Goal: Task Accomplishment & Management: Use online tool/utility

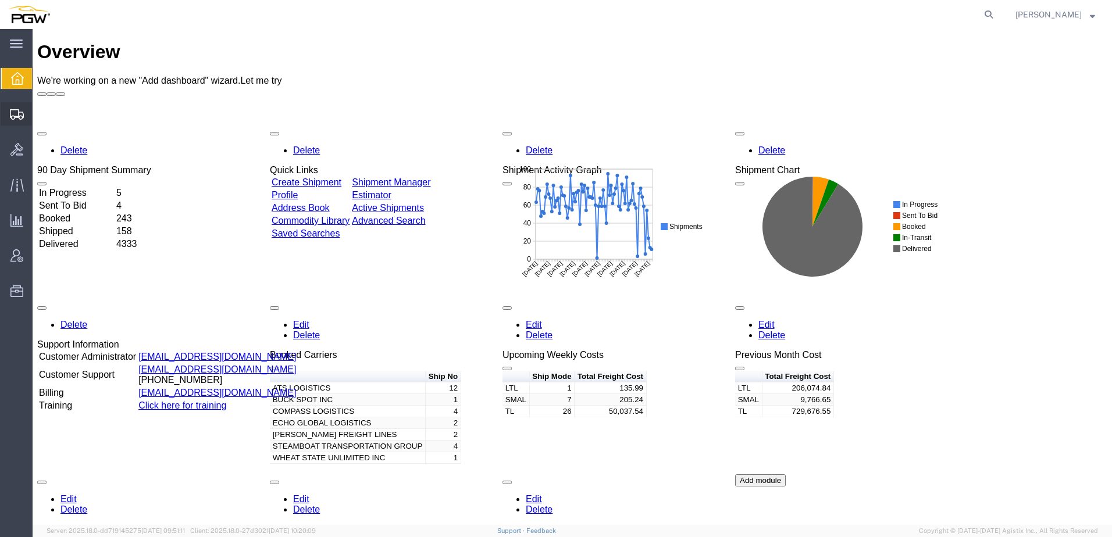
click at [14, 116] on icon at bounding box center [17, 114] width 14 height 10
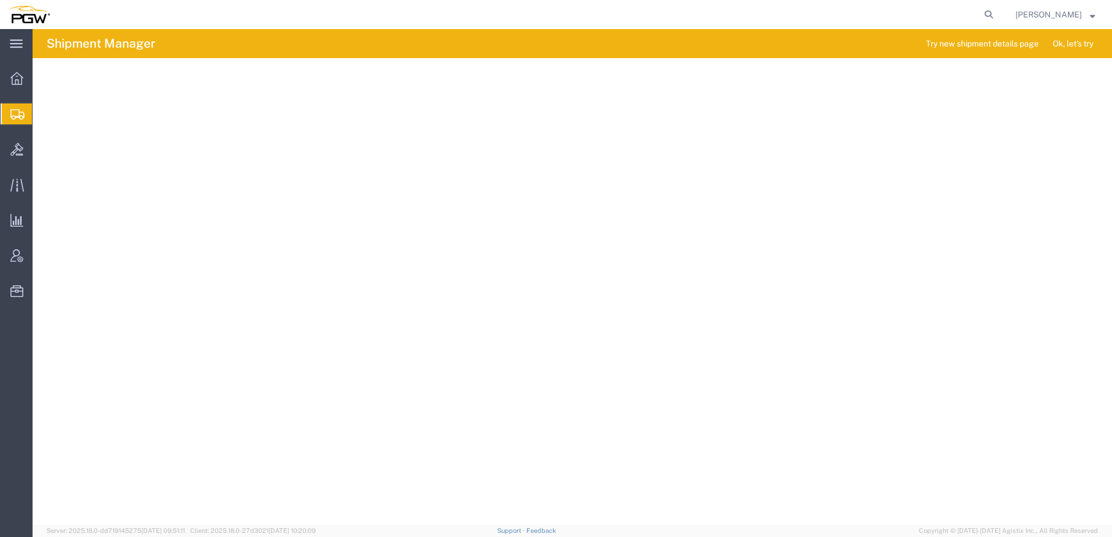
click at [0, 0] on span "Shipment Manager" at bounding box center [0, 0] width 0 height 0
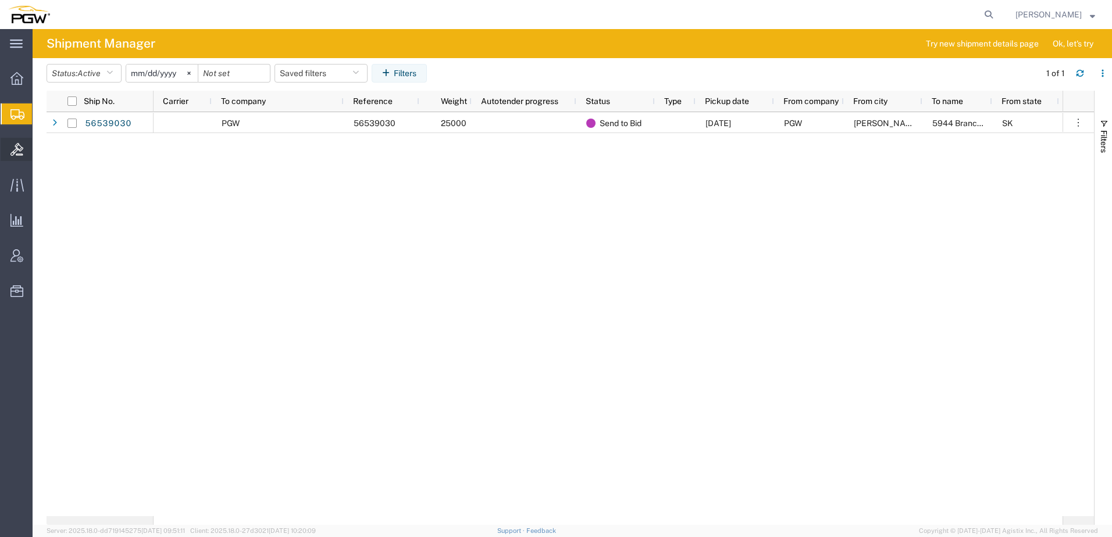
click at [22, 152] on icon at bounding box center [16, 149] width 13 height 13
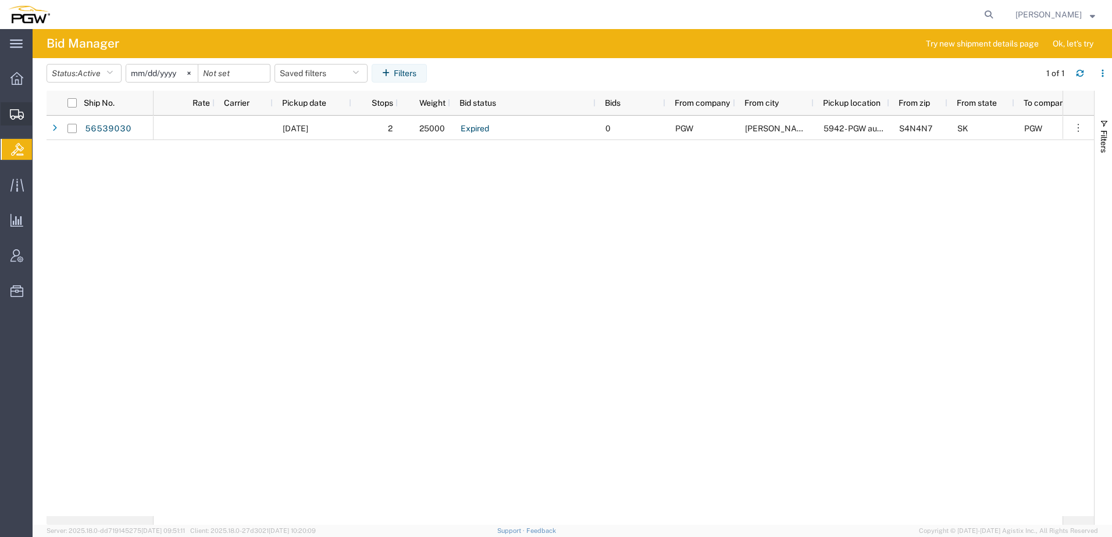
click at [16, 119] on icon at bounding box center [17, 114] width 14 height 10
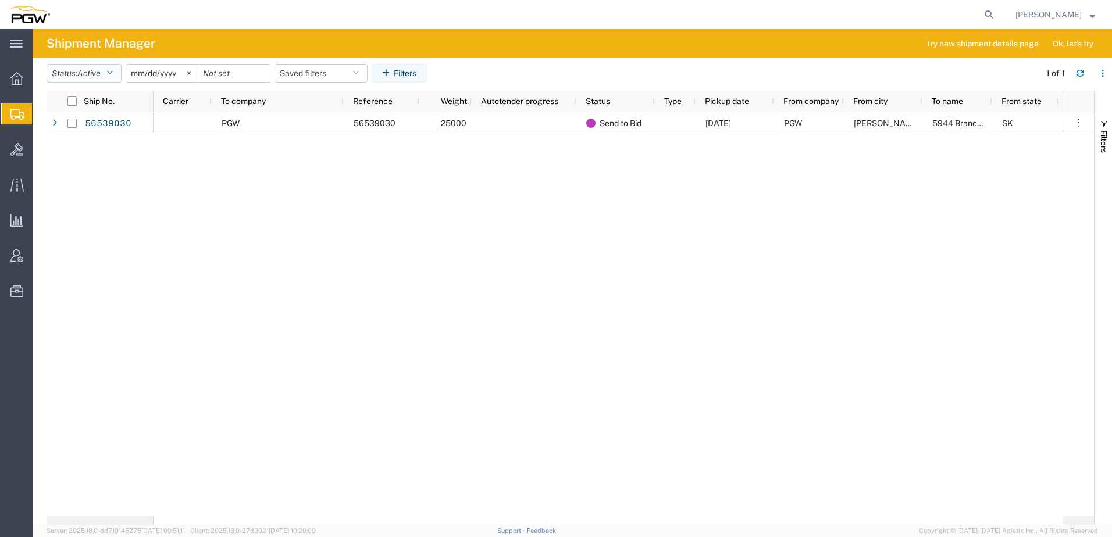
click at [83, 74] on span "Active" at bounding box center [88, 73] width 23 height 9
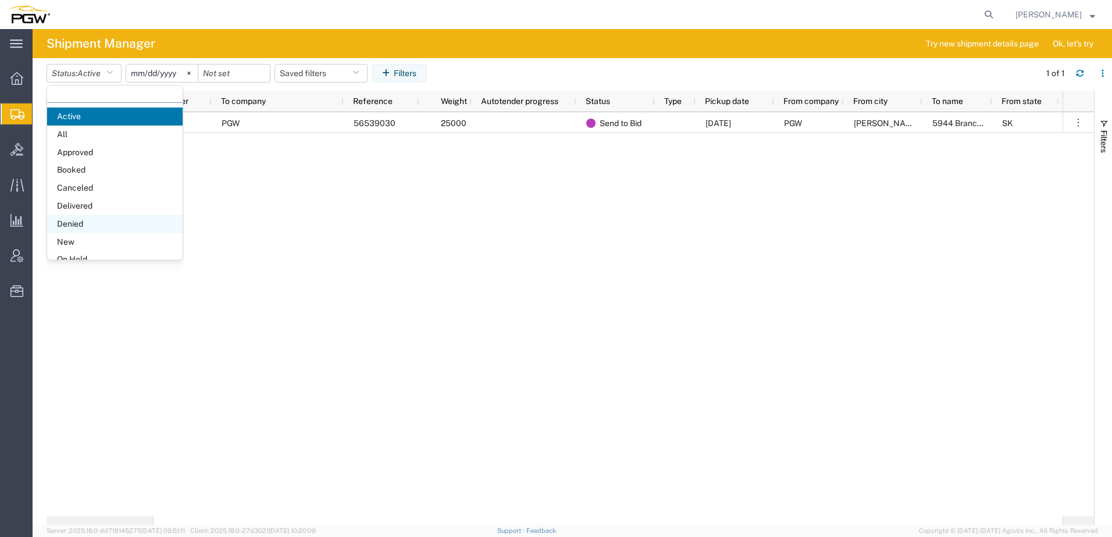
scroll to position [67, 0]
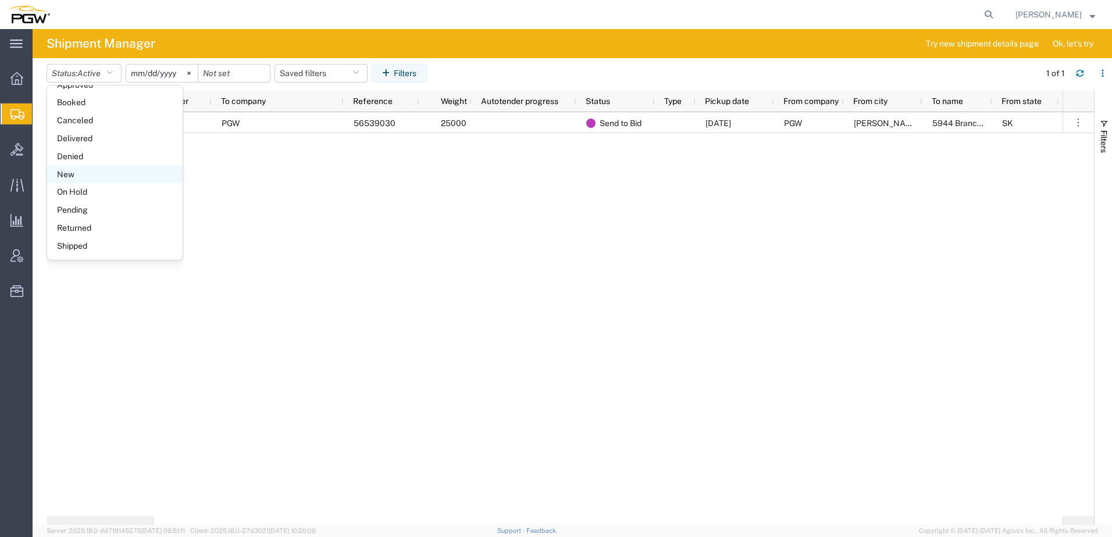
click at [78, 180] on span "New" at bounding box center [114, 175] width 135 height 18
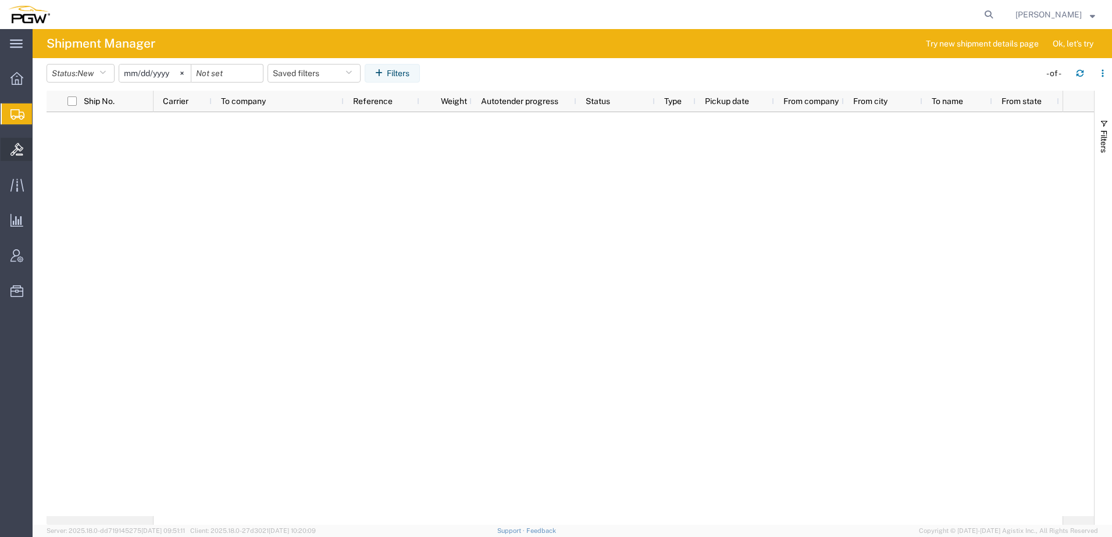
click at [11, 152] on icon at bounding box center [16, 149] width 13 height 13
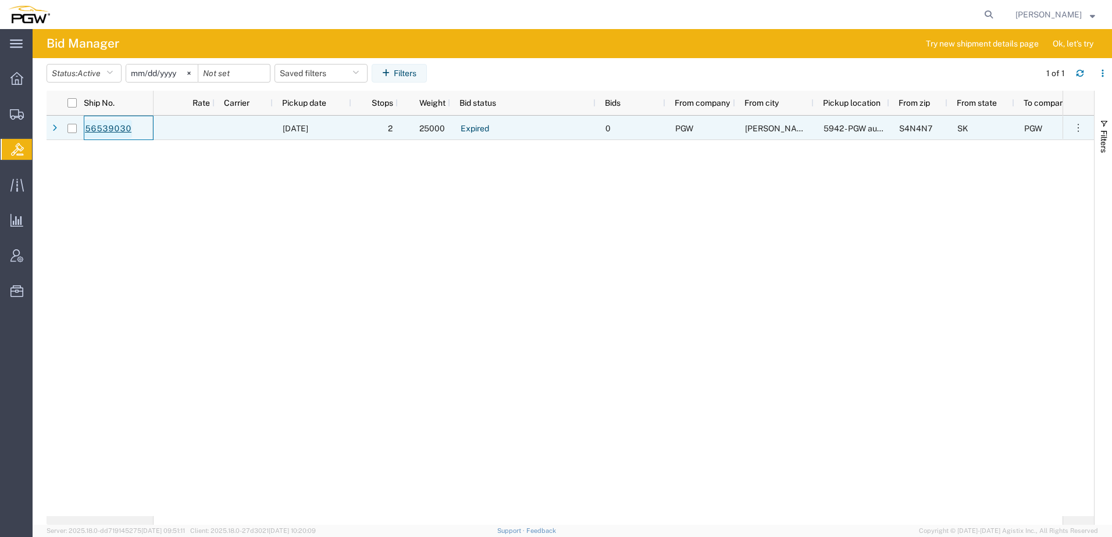
click at [117, 126] on link "56539030" at bounding box center [108, 129] width 48 height 19
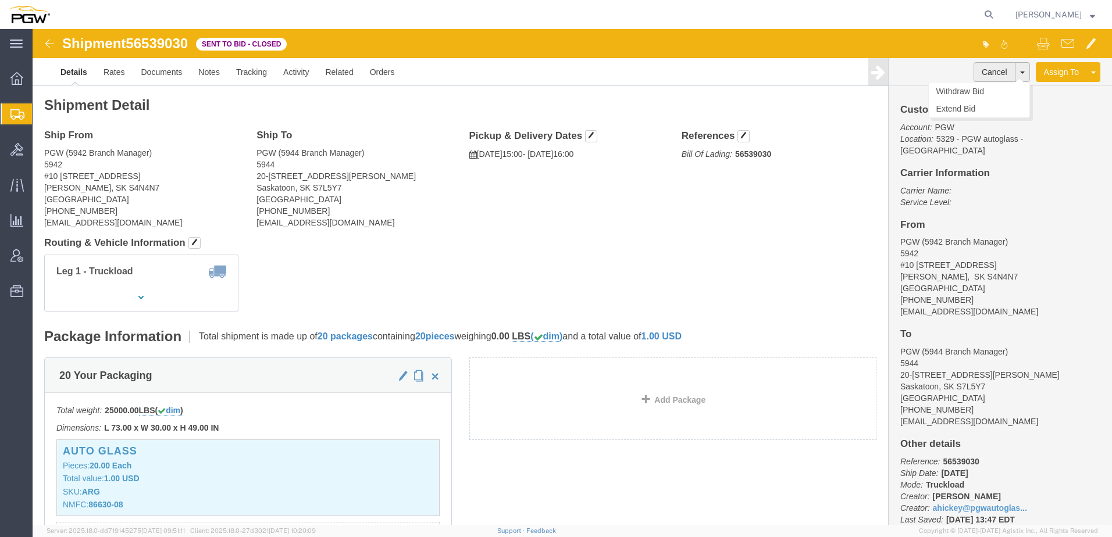
click button "Cancel"
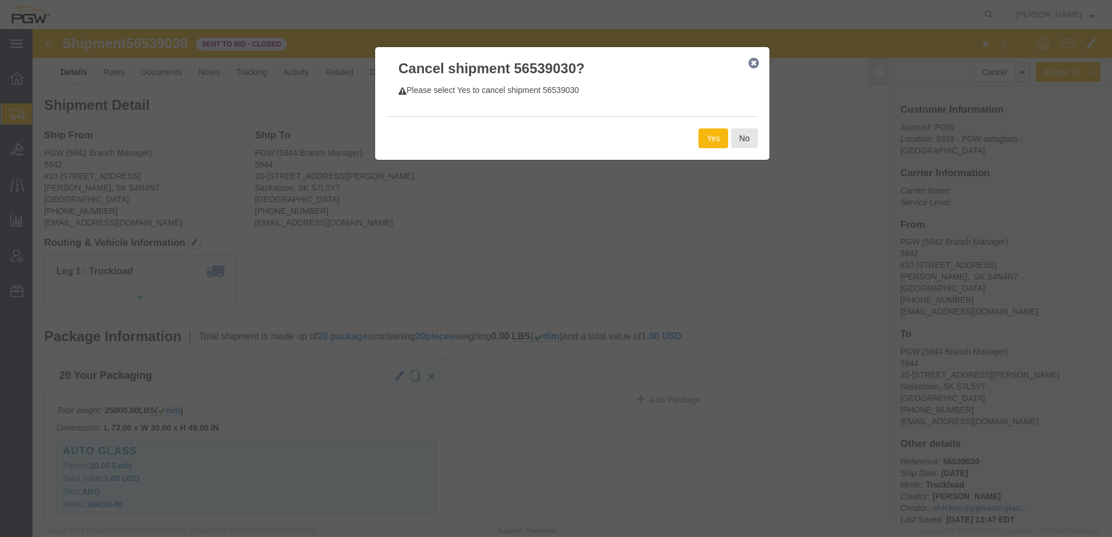
click button "Yes"
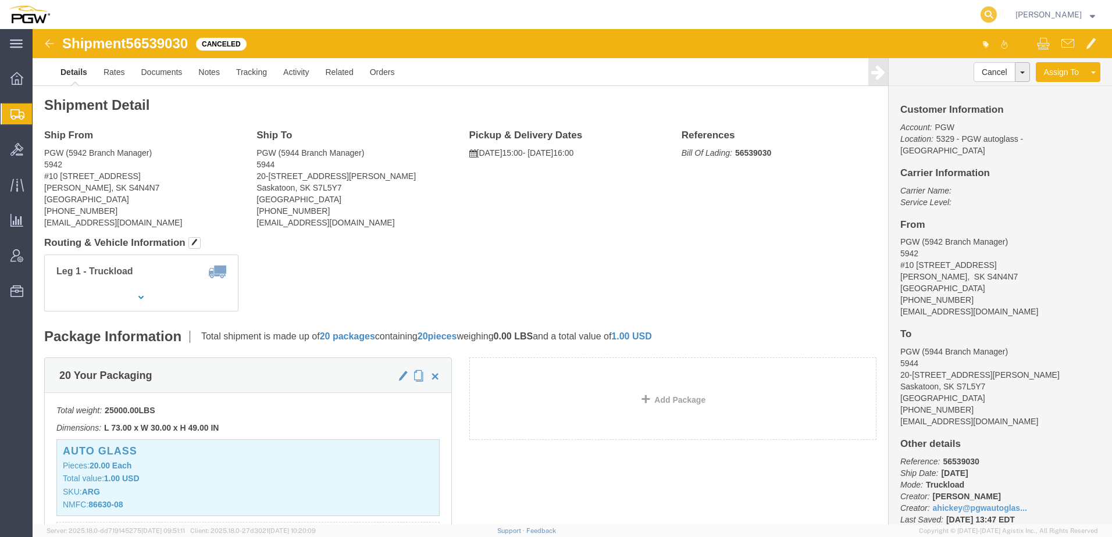
click at [687, 14] on icon at bounding box center [988, 14] width 16 height 16
click at [687, 13] on input "search" at bounding box center [803, 15] width 353 height 28
paste input "56733507"
type input "56733507"
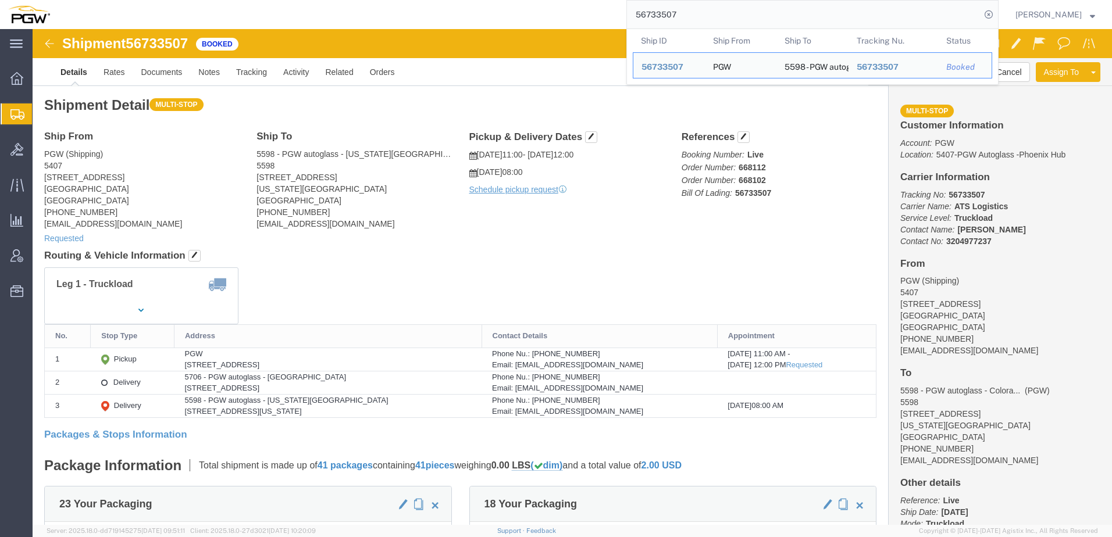
click address "PGW (Shipping) 5407 [STREET_ADDRESS] [PHONE_NUMBER] [EMAIL_ADDRESS][DOMAIN_NAME]"
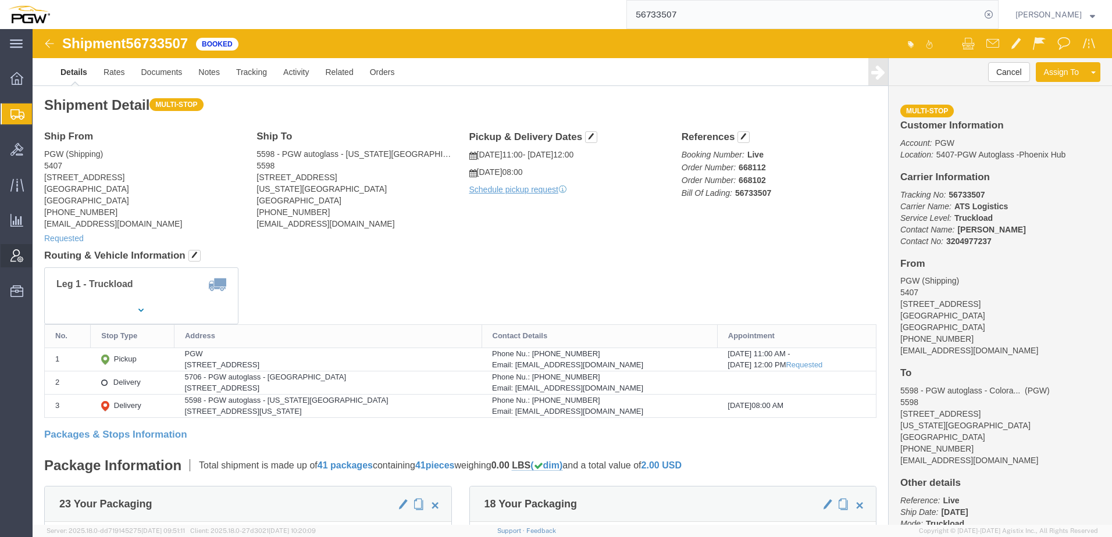
click at [40, 259] on span "Account Admin" at bounding box center [36, 255] width 8 height 23
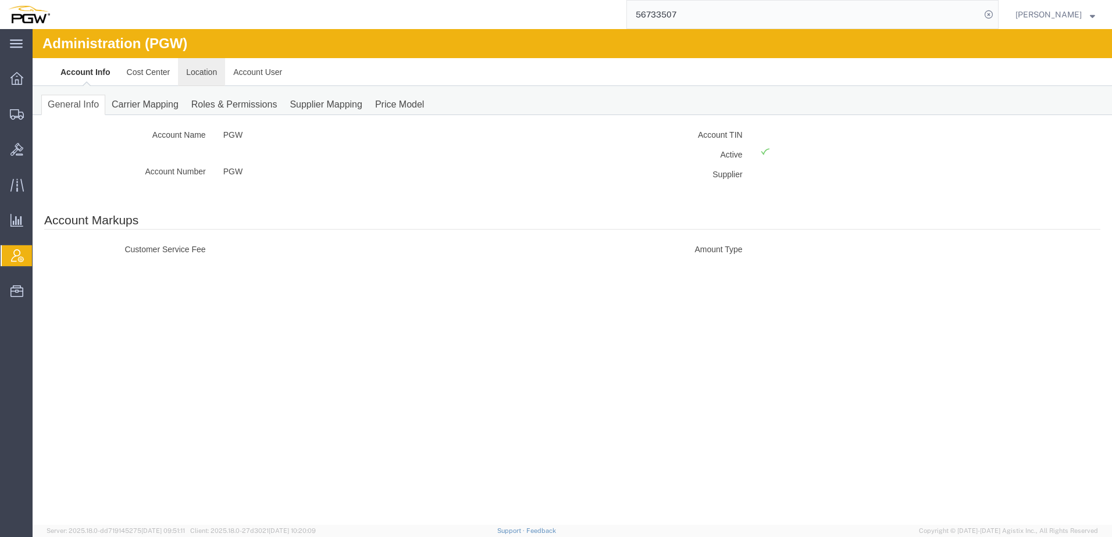
click at [209, 76] on link "Location" at bounding box center [201, 72] width 47 height 28
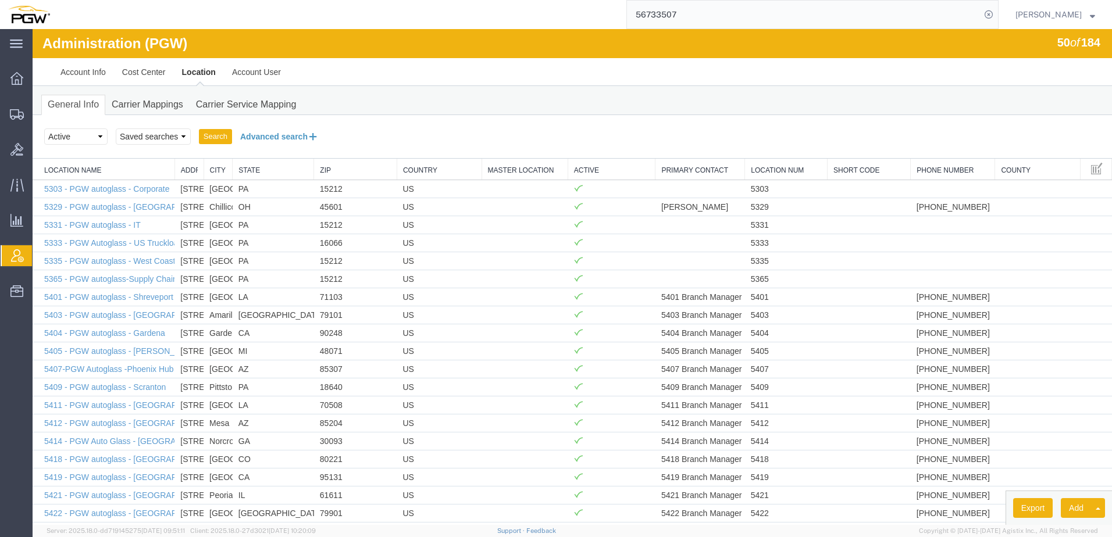
click at [283, 138] on button "Advanced search" at bounding box center [279, 137] width 95 height 20
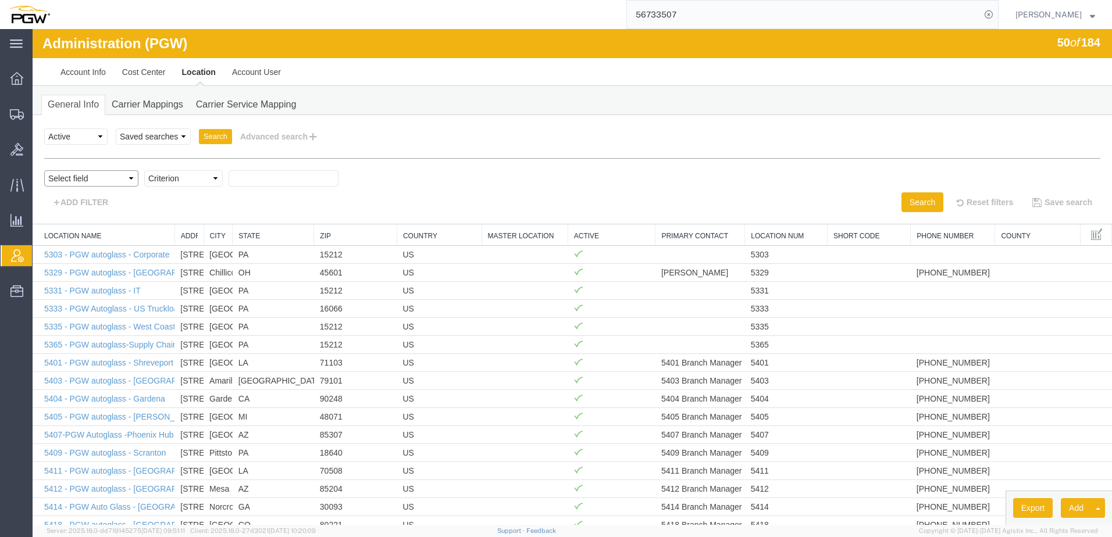
click at [124, 183] on select "Select field Address [GEOGRAPHIC_DATA] Location Name Location Num Master Locati…" at bounding box center [91, 178] width 94 height 16
select select "locationNum"
click at [44, 170] on select "Select field Address [GEOGRAPHIC_DATA] Location Name Location Num Master Locati…" at bounding box center [91, 178] width 94 height 16
click at [172, 177] on select "Criterion contains does not contain is is blank is not blank starts with" at bounding box center [183, 178] width 78 height 16
select select "contains"
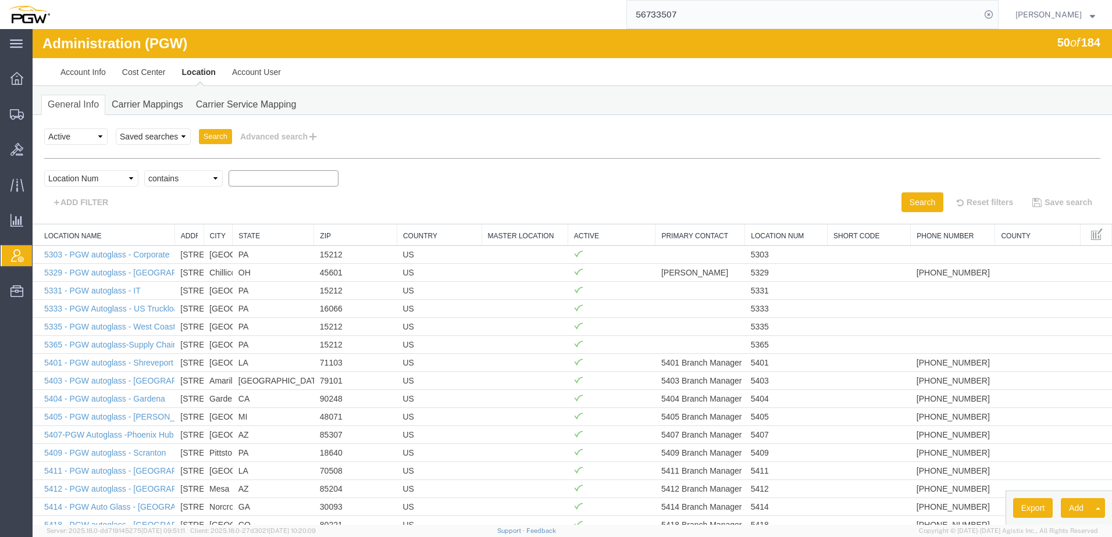
click at [144, 170] on select "Criterion contains does not contain is is blank is not blank starts with" at bounding box center [183, 178] width 78 height 16
type input "5505"
click at [687, 208] on button "Search" at bounding box center [922, 202] width 42 height 20
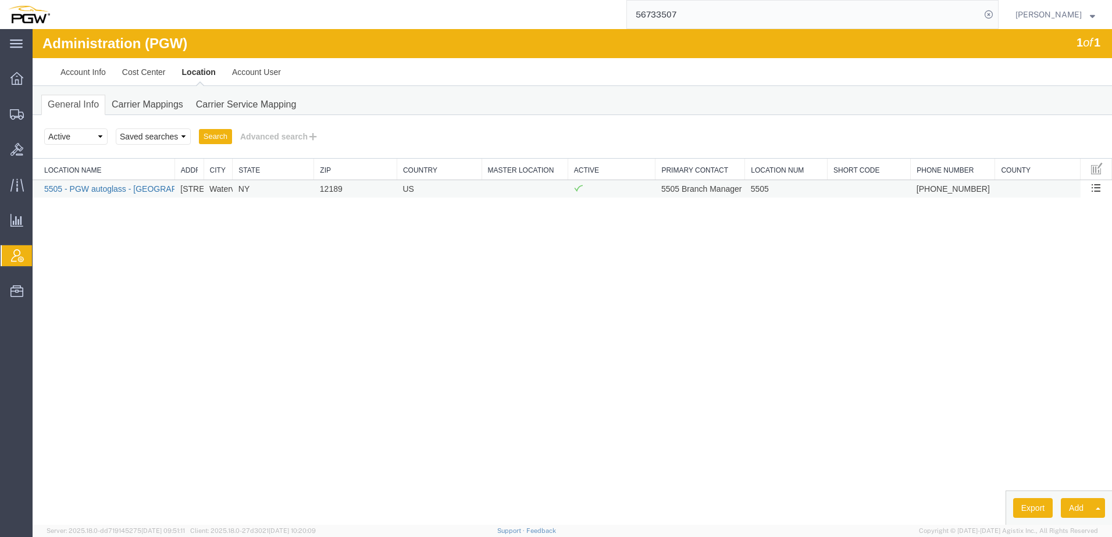
click at [112, 193] on link "5505 - PGW autoglass - [GEOGRAPHIC_DATA]" at bounding box center [131, 188] width 174 height 9
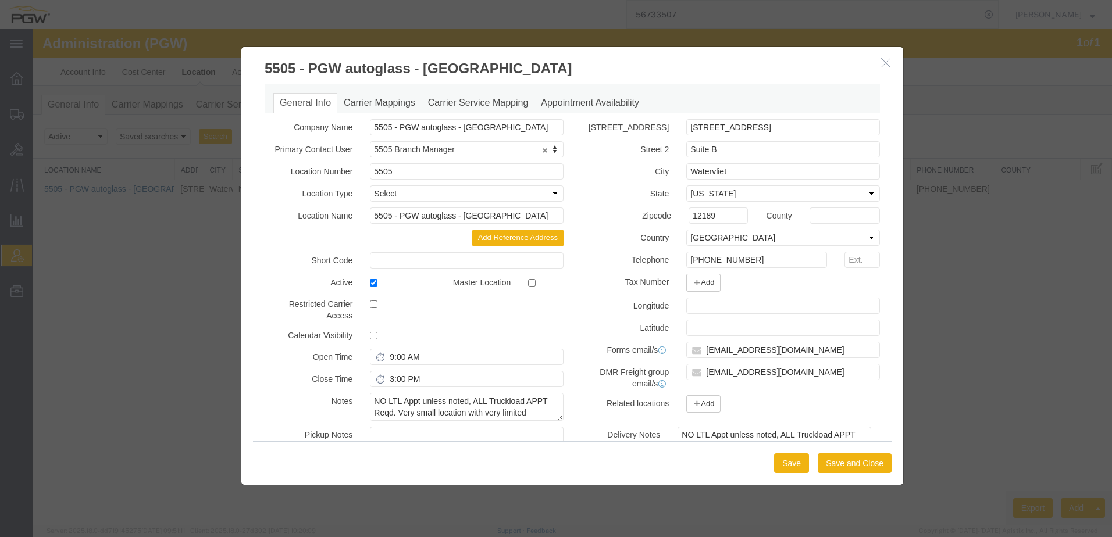
select select "COSTCENTER"
click at [687, 65] on icon "button" at bounding box center [885, 63] width 9 height 10
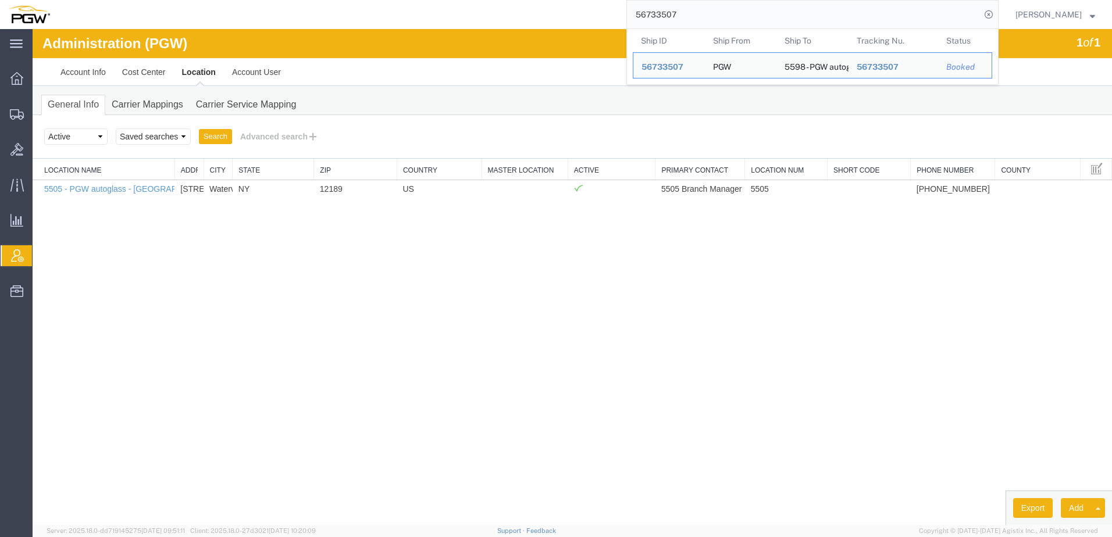
drag, startPoint x: 794, startPoint y: 21, endPoint x: -29, endPoint y: -52, distance: 826.4
click at [0, 0] on html "main_menu Created with Sketch. Collapse Menu Overview Shipments Shipment Manage…" at bounding box center [556, 268] width 1112 height 537
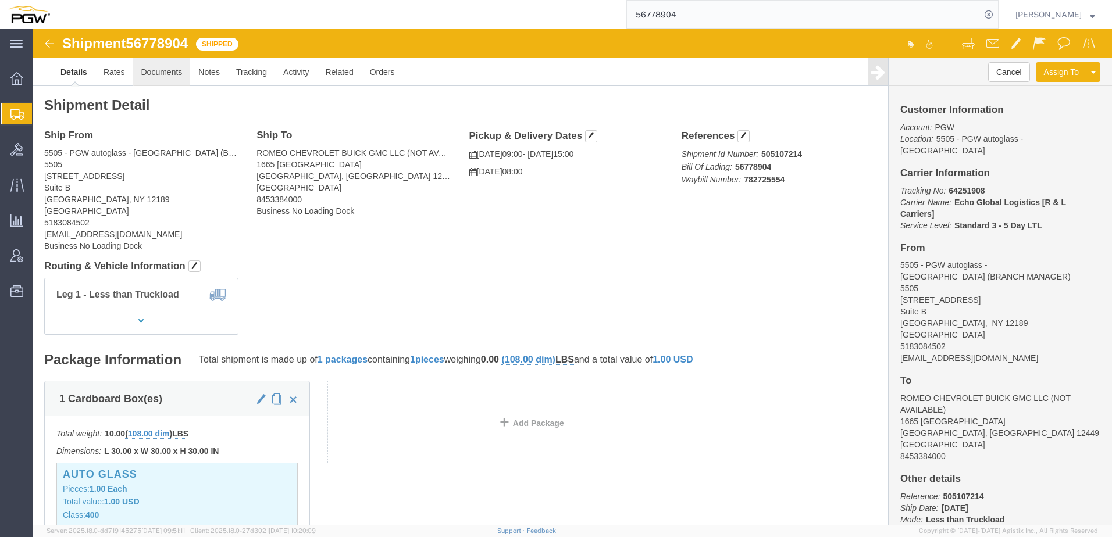
click link "Documents"
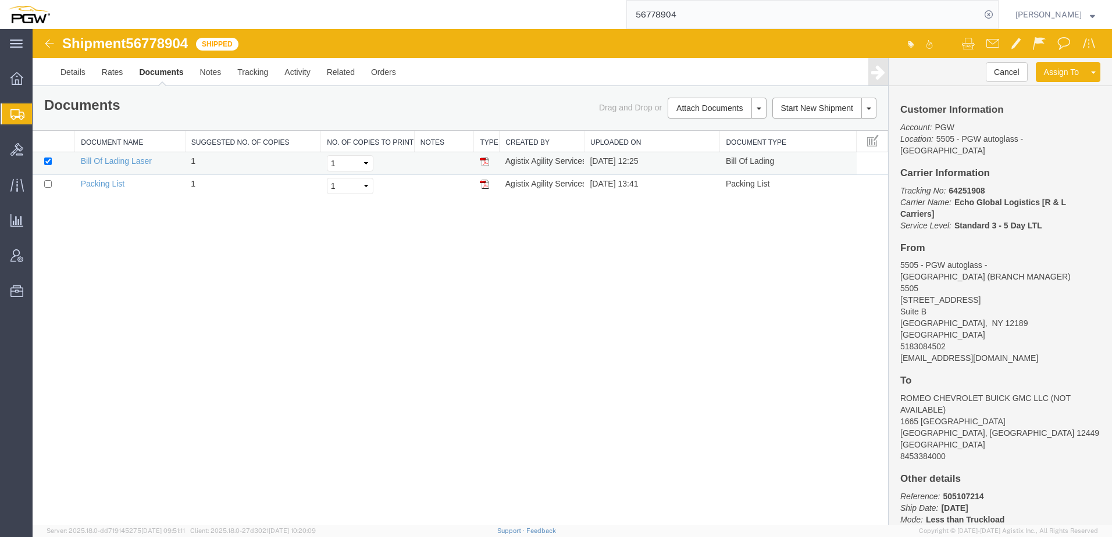
click at [130, 166] on td "Bill Of Lading Laser" at bounding box center [130, 163] width 110 height 23
click at [105, 160] on link "Bill Of Lading Laser" at bounding box center [116, 160] width 71 height 9
click at [73, 76] on link "Details" at bounding box center [72, 72] width 41 height 28
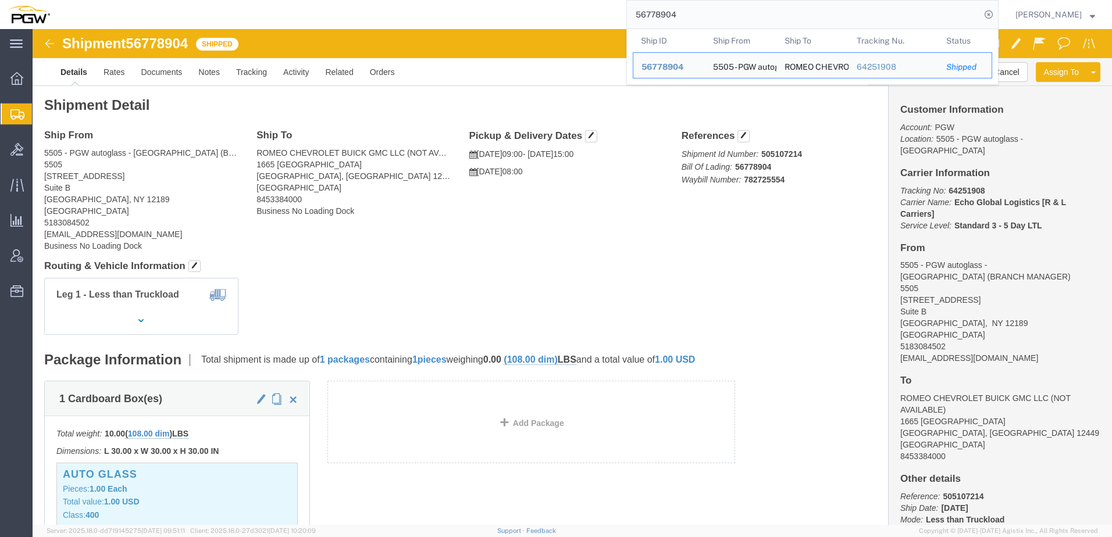
drag, startPoint x: 726, startPoint y: 6, endPoint x: 150, endPoint y: 16, distance: 575.6
click at [153, 15] on div "56778904 Ship ID Ship From Ship To Tracking Nu. Status Ship ID 56778904 Ship Fr…" at bounding box center [528, 14] width 940 height 29
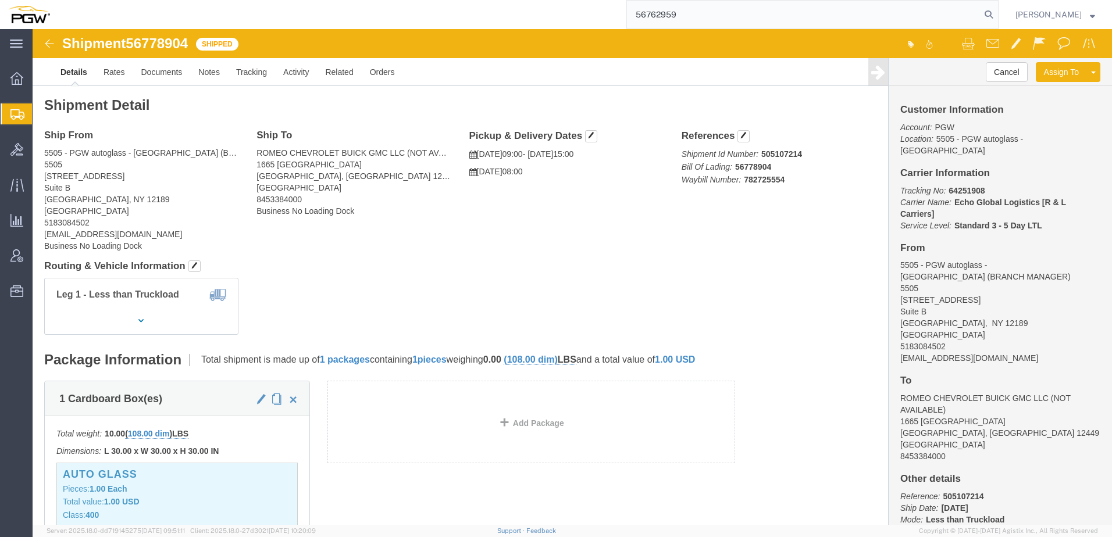
type input "56762959"
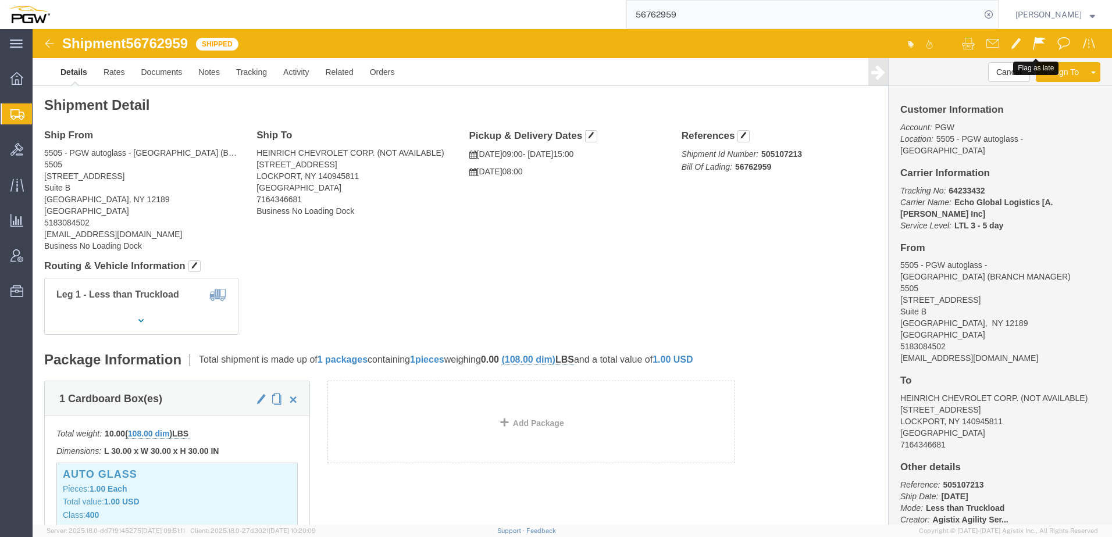
click span
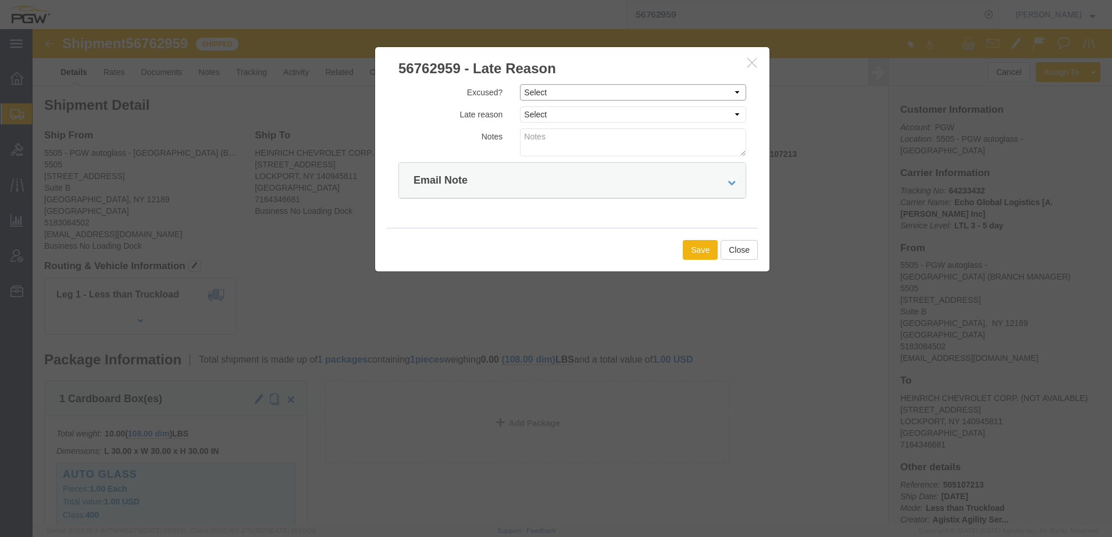
click select "Select Excused Not Excused"
select select "NOT_EXCUSED"
click select "Select Excused Not Excused"
click select "Select Bad Carrier Data Carrier Admin Error Delay Accident Driver Error Lack of…"
select select "OTHER"
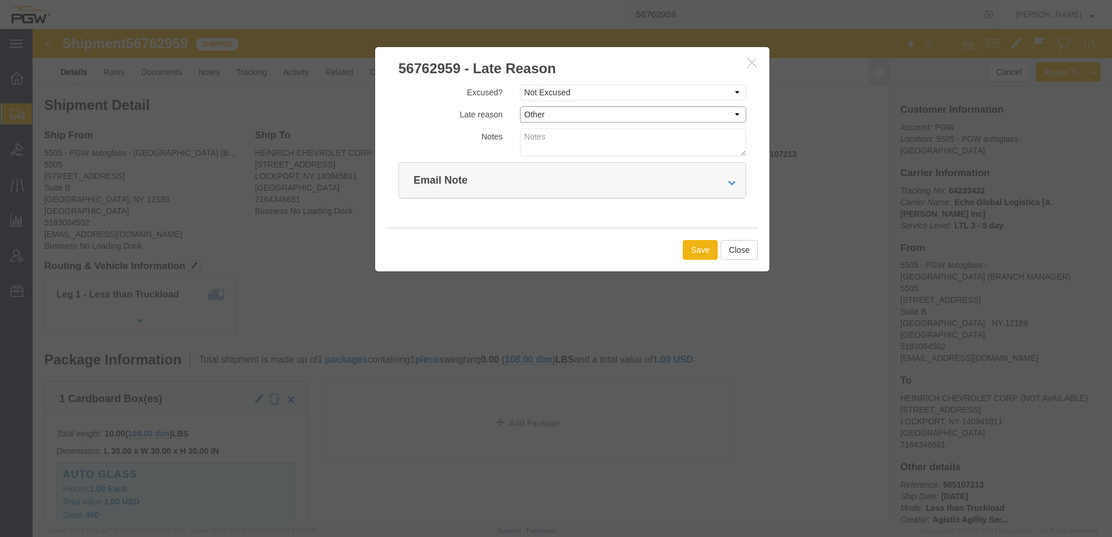
click select "Select Bad Carrier Data Carrier Admin Error Delay Accident Driver Error Lack of…"
click textarea
type textarea "Not picked up as of [DATE]"
click button "Save"
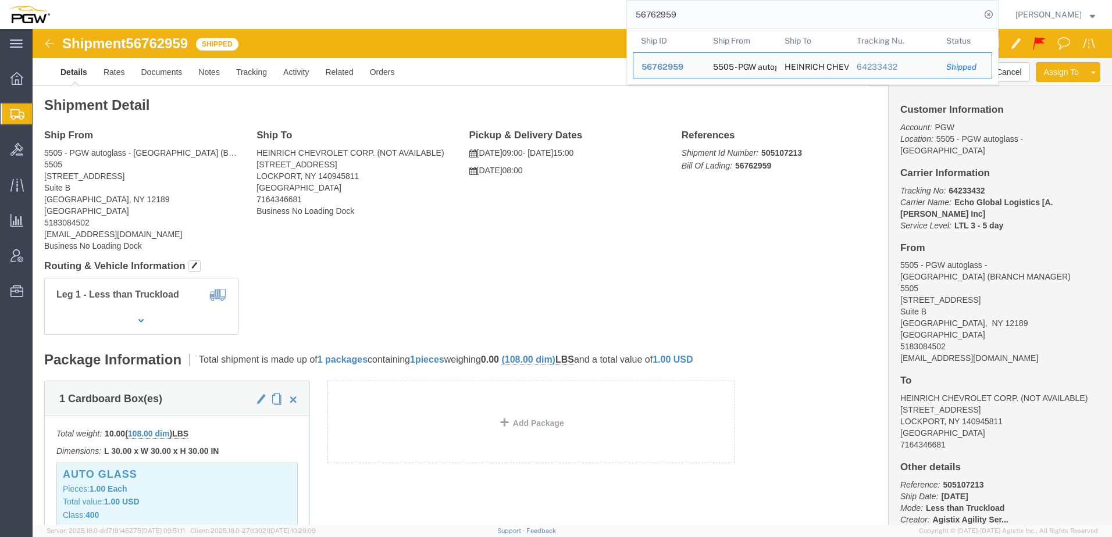
drag, startPoint x: 748, startPoint y: 17, endPoint x: 181, endPoint y: -1, distance: 567.1
click at [181, 0] on html "main_menu Created with Sketch. Collapse Menu Overview Shipments Shipment Manage…" at bounding box center [556, 268] width 1112 height 537
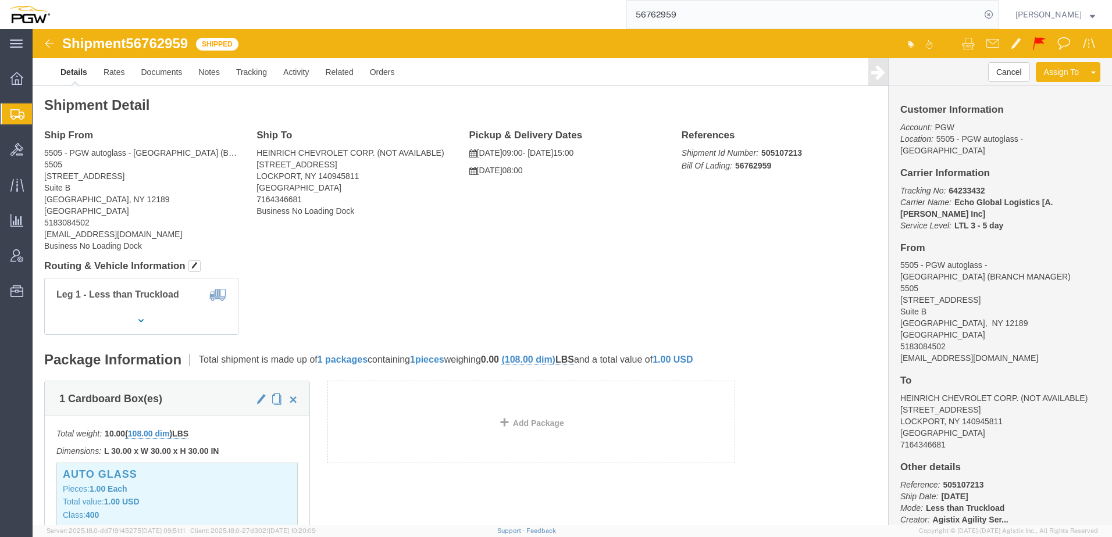
paste input "46423"
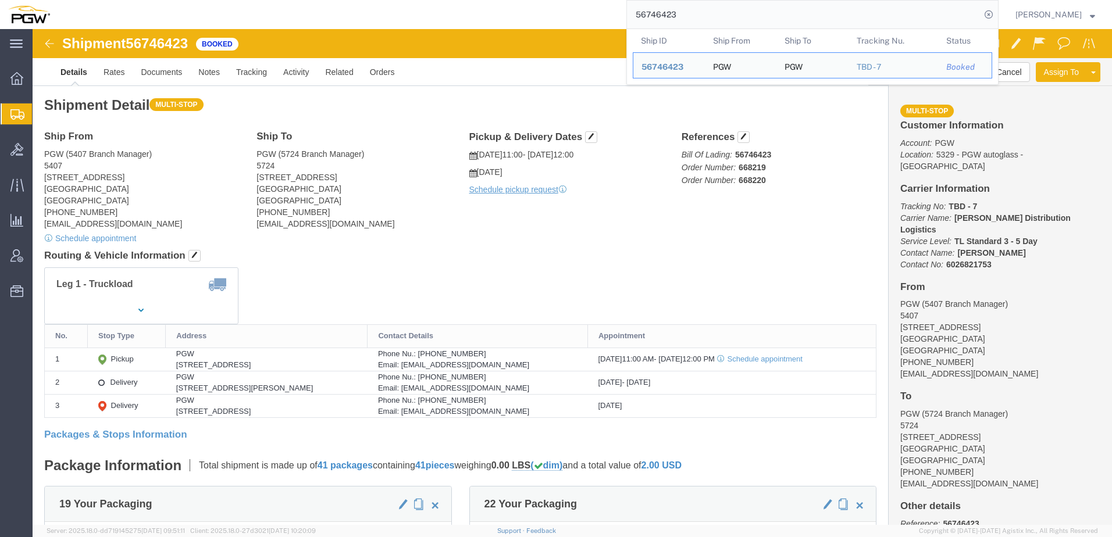
drag, startPoint x: 717, startPoint y: 22, endPoint x: 12, endPoint y: 34, distance: 704.7
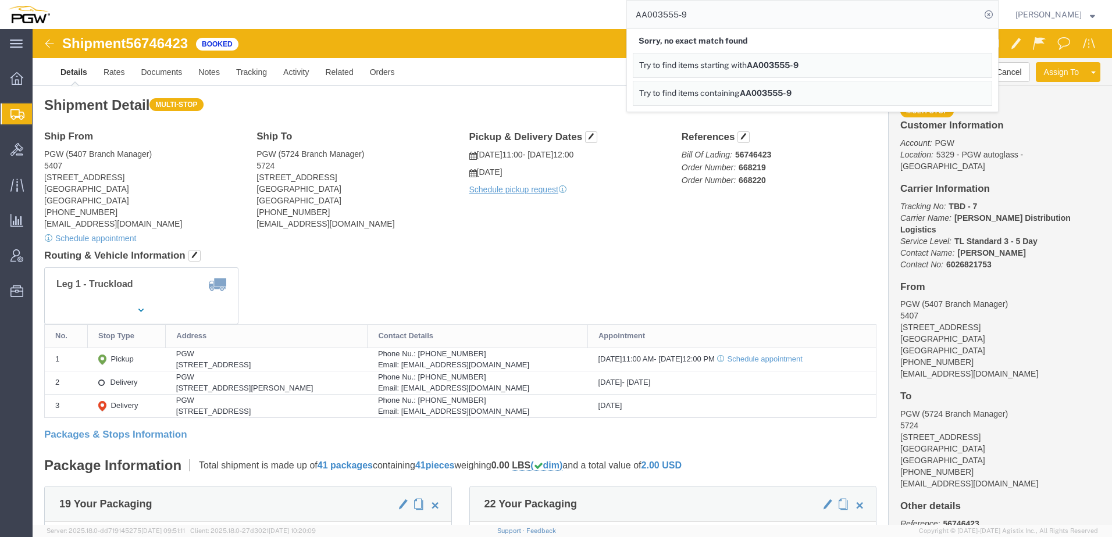
drag, startPoint x: 724, startPoint y: 13, endPoint x: 231, endPoint y: -6, distance: 493.9
click at [231, 0] on html "main_menu Created with Sketch. Collapse Menu Overview Shipments Shipment Manage…" at bounding box center [556, 268] width 1112 height 537
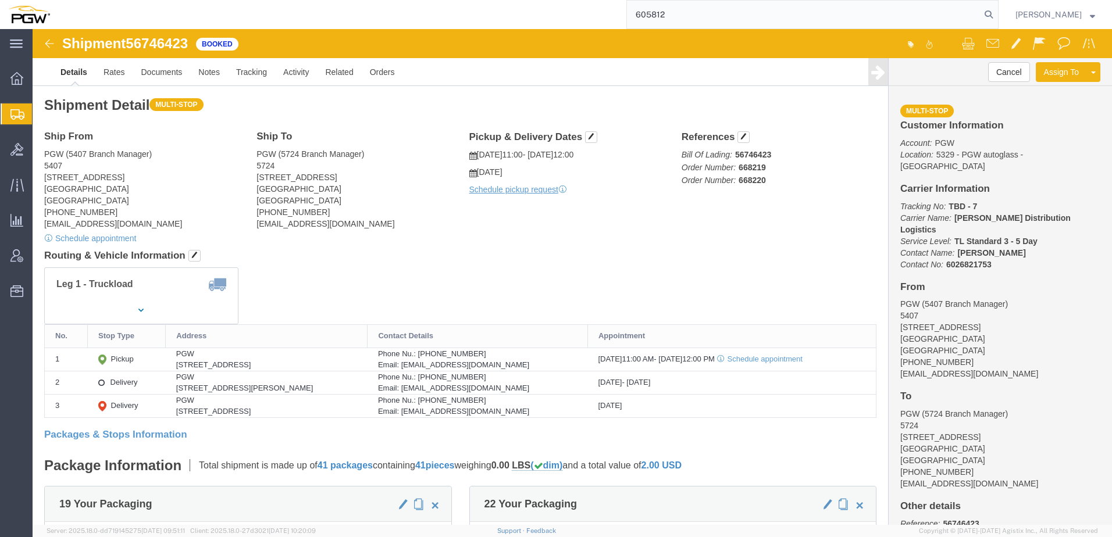
type input "605812"
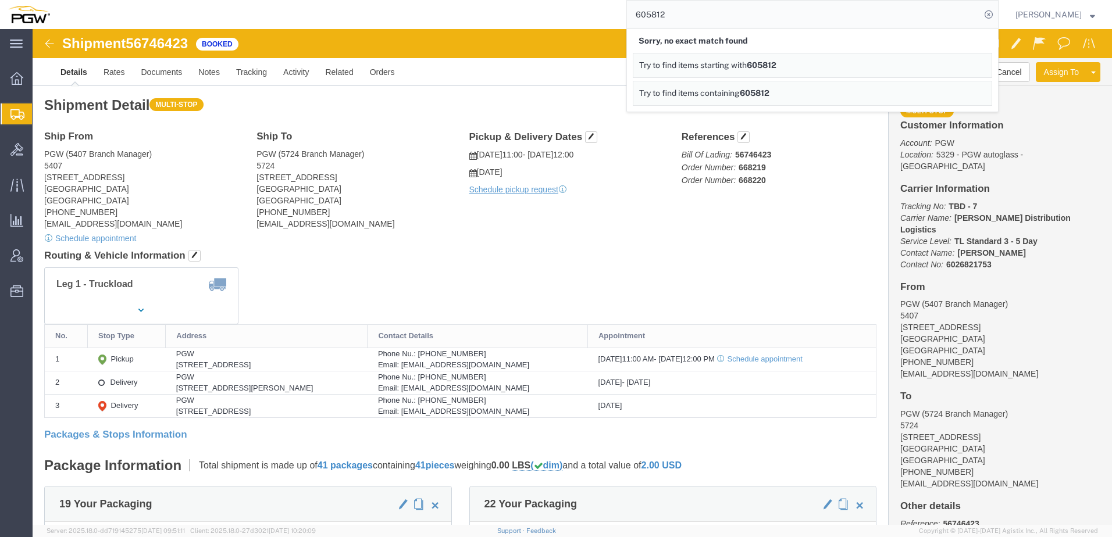
click at [0, 0] on span "Shipment Manager" at bounding box center [0, 0] width 0 height 0
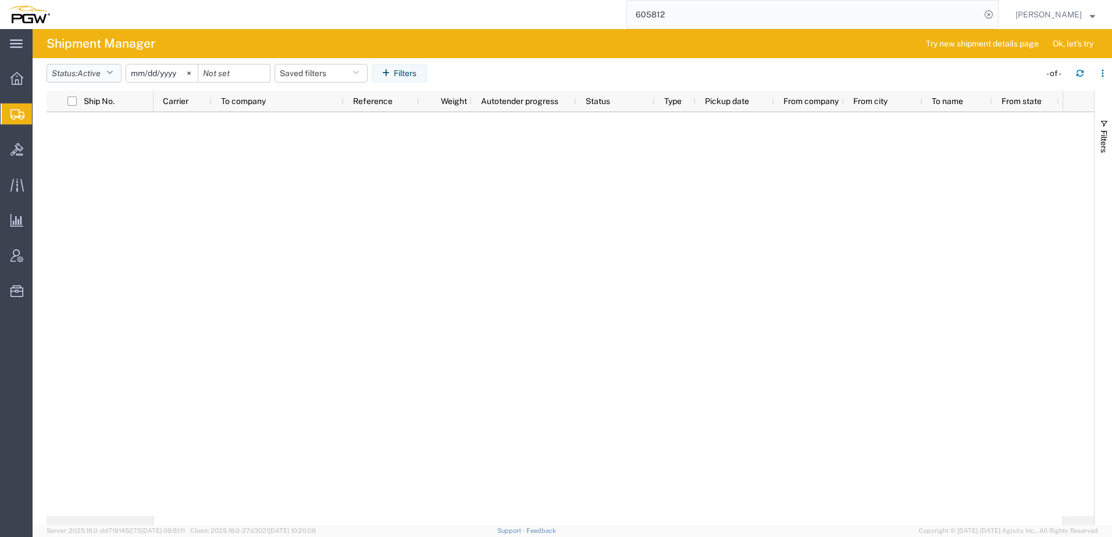
click at [95, 71] on span "Active" at bounding box center [88, 73] width 23 height 9
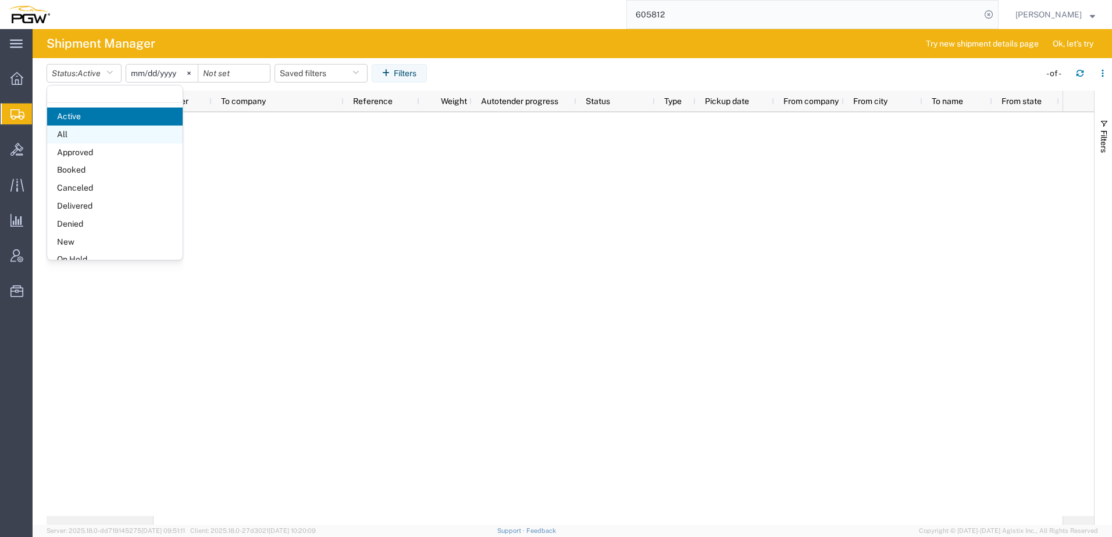
click at [62, 137] on span "All" at bounding box center [114, 135] width 135 height 18
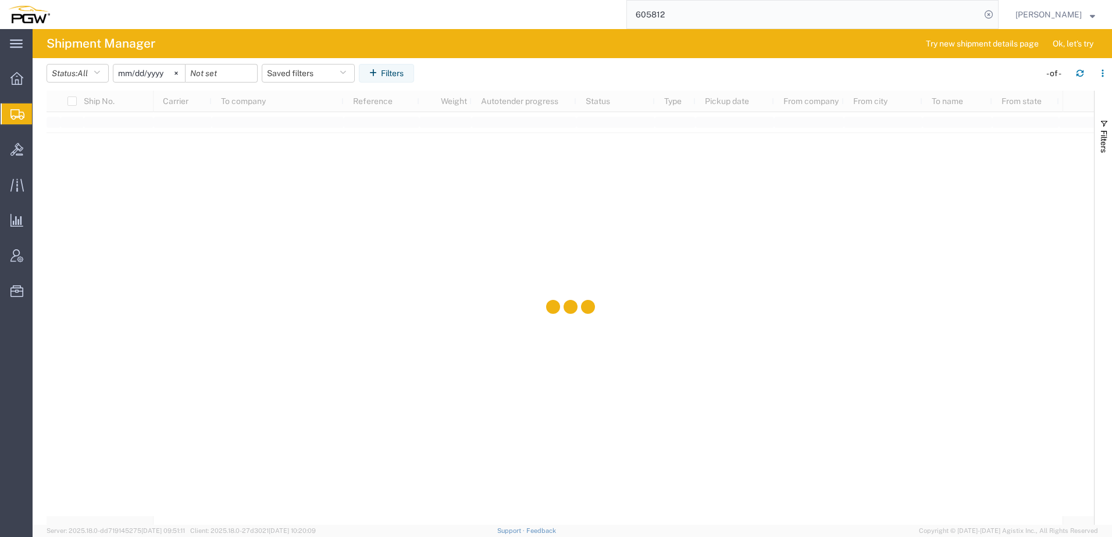
click at [136, 75] on input "[DATE]" at bounding box center [149, 73] width 72 height 17
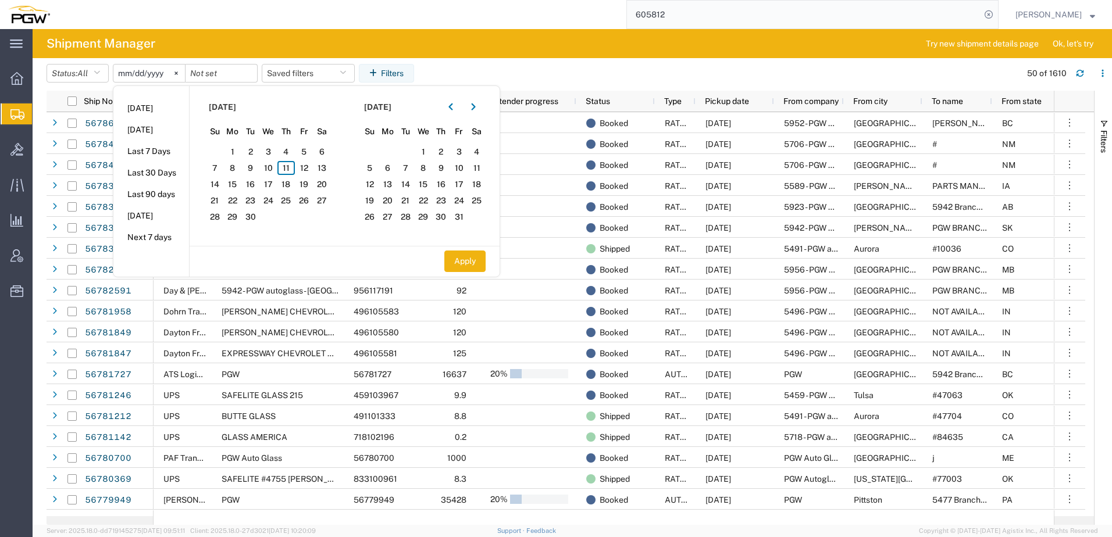
click at [131, 72] on input "[DATE]" at bounding box center [149, 73] width 72 height 17
type input "[DATE]"
click at [215, 73] on input "date" at bounding box center [221, 73] width 72 height 17
type input "[DATE]"
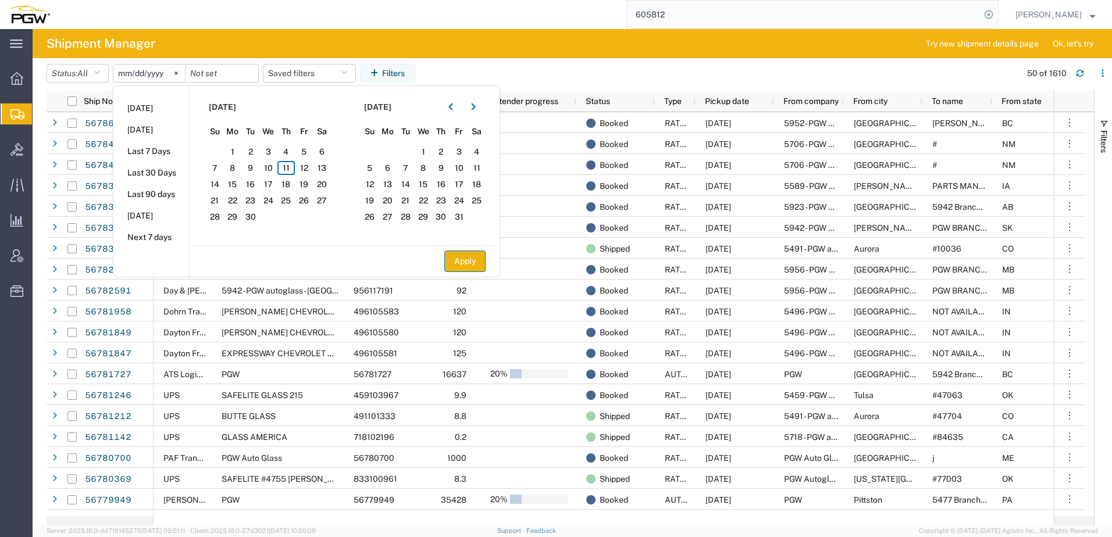
click at [468, 260] on button "Apply" at bounding box center [464, 262] width 41 height 22
type input "[DATE]"
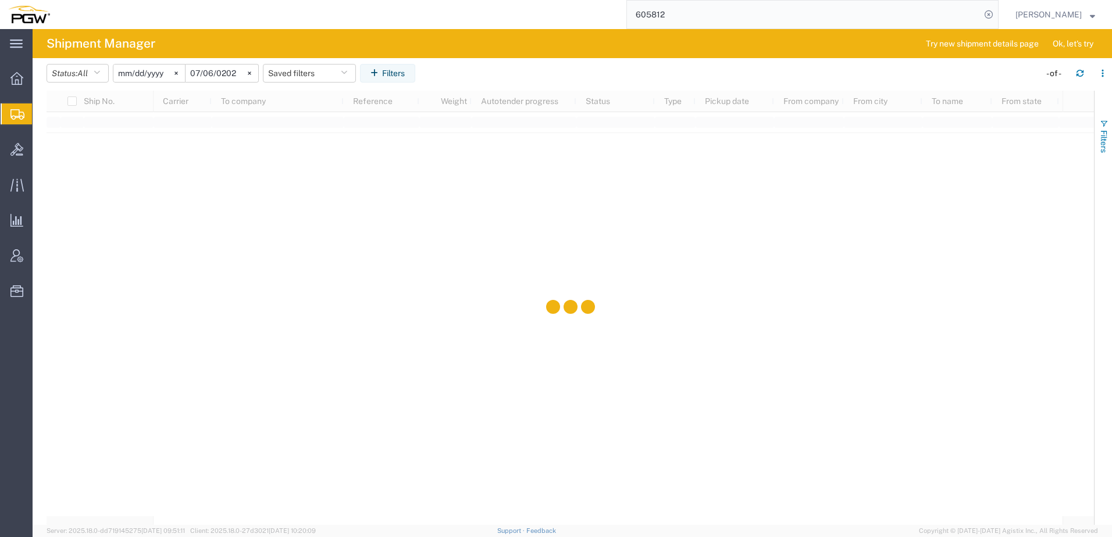
click at [687, 133] on span "Filters" at bounding box center [1103, 141] width 9 height 23
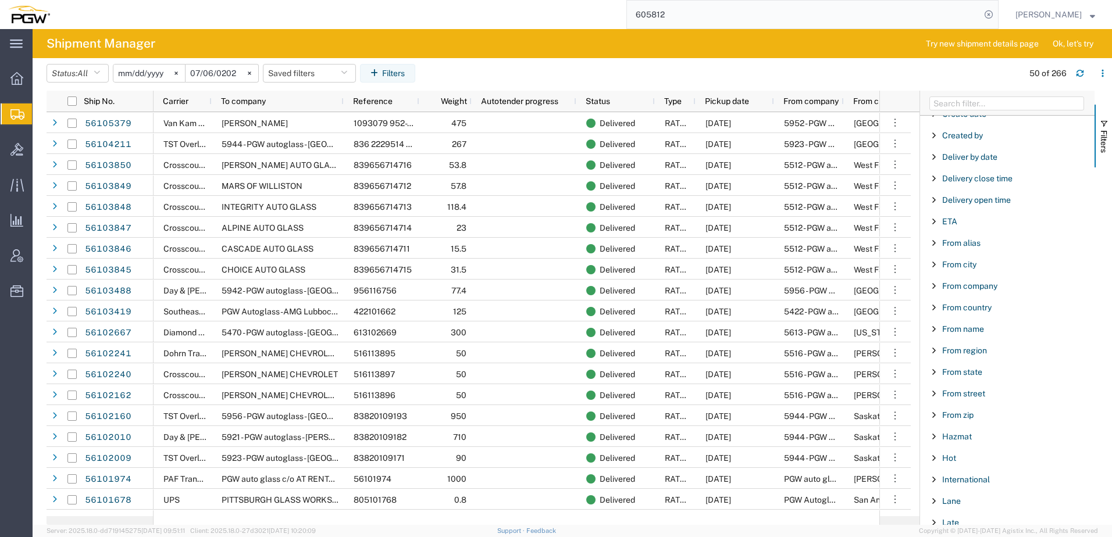
scroll to position [291, 0]
click at [687, 319] on div "From zip" at bounding box center [1007, 352] width 174 height 21
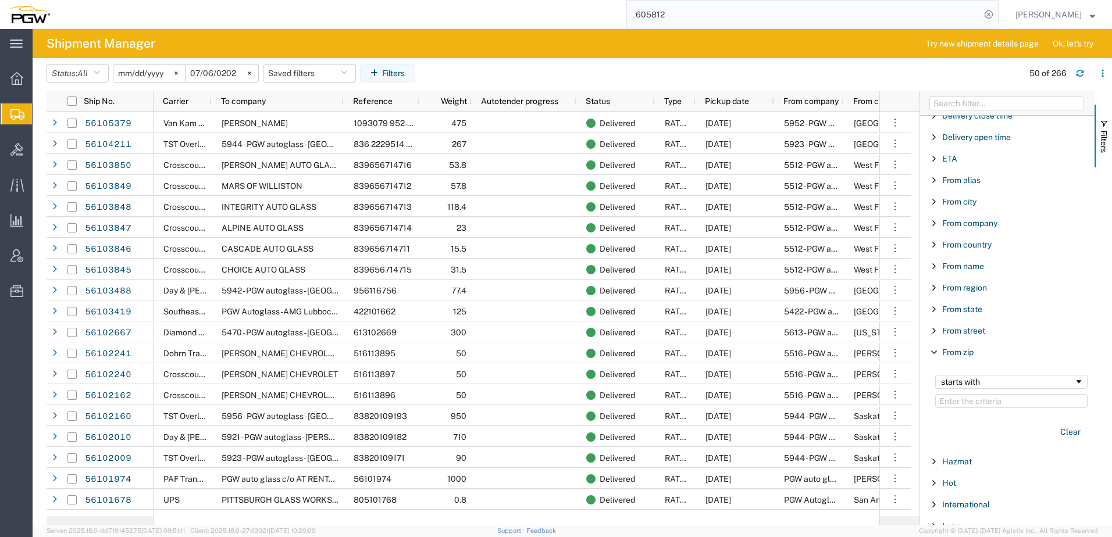
click at [687, 319] on input "Filter Value" at bounding box center [1011, 401] width 152 height 14
type input "45601"
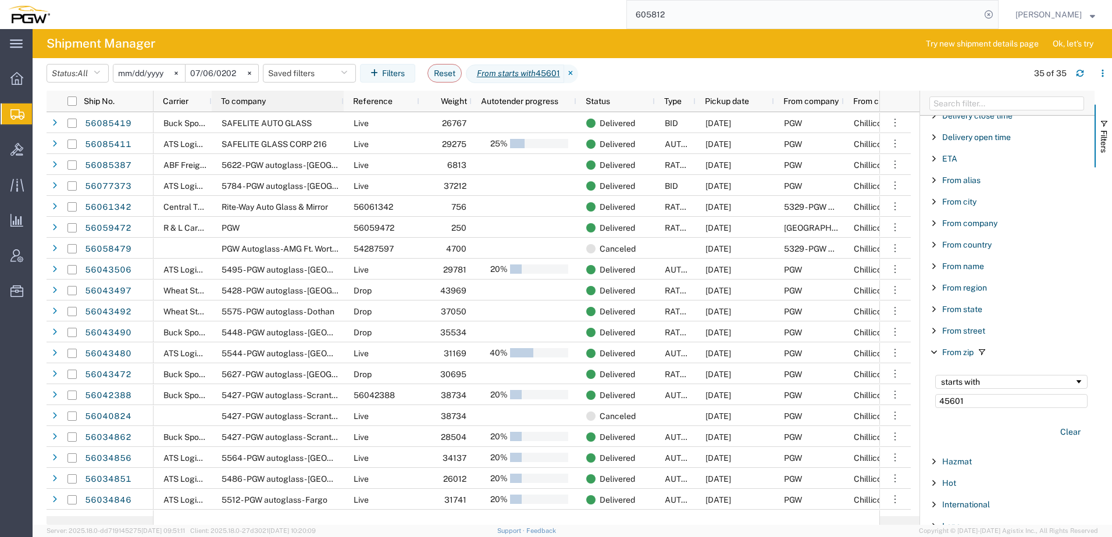
click at [241, 101] on span "To company" at bounding box center [243, 101] width 45 height 9
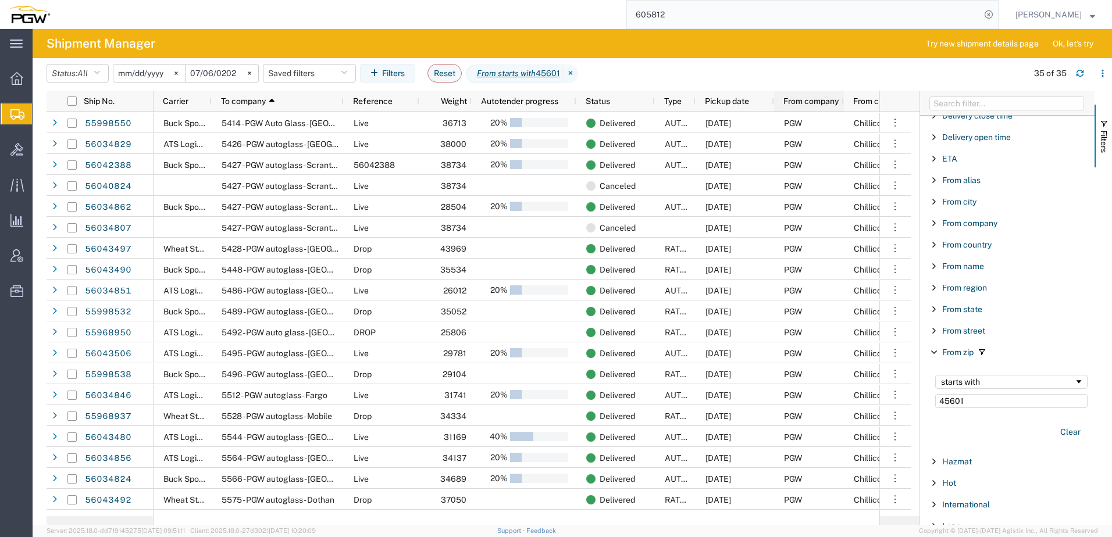
click at [687, 98] on span "From company" at bounding box center [810, 101] width 55 height 9
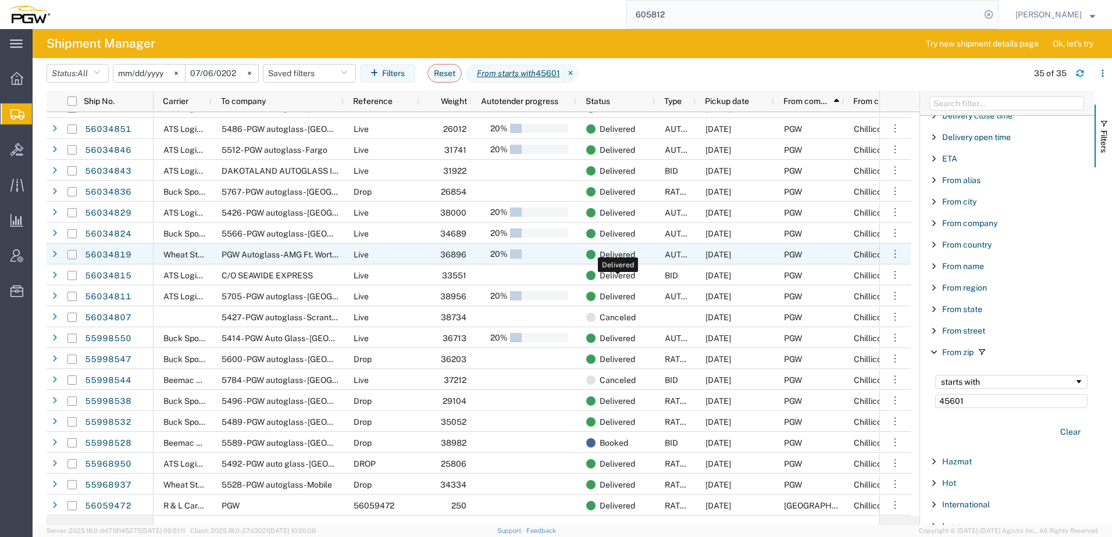
scroll to position [328, 0]
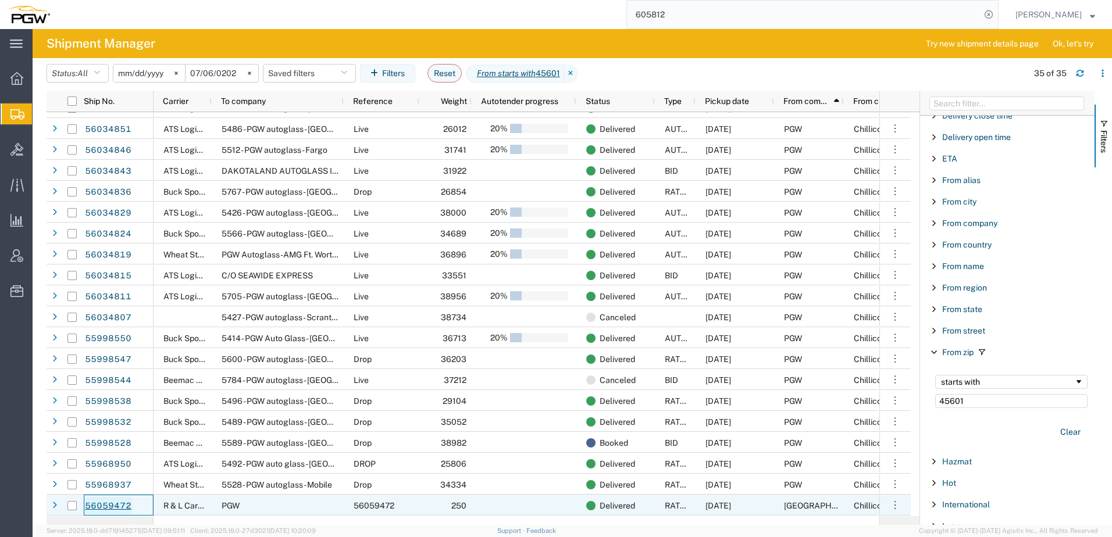
click at [116, 319] on link "56059472" at bounding box center [108, 506] width 48 height 19
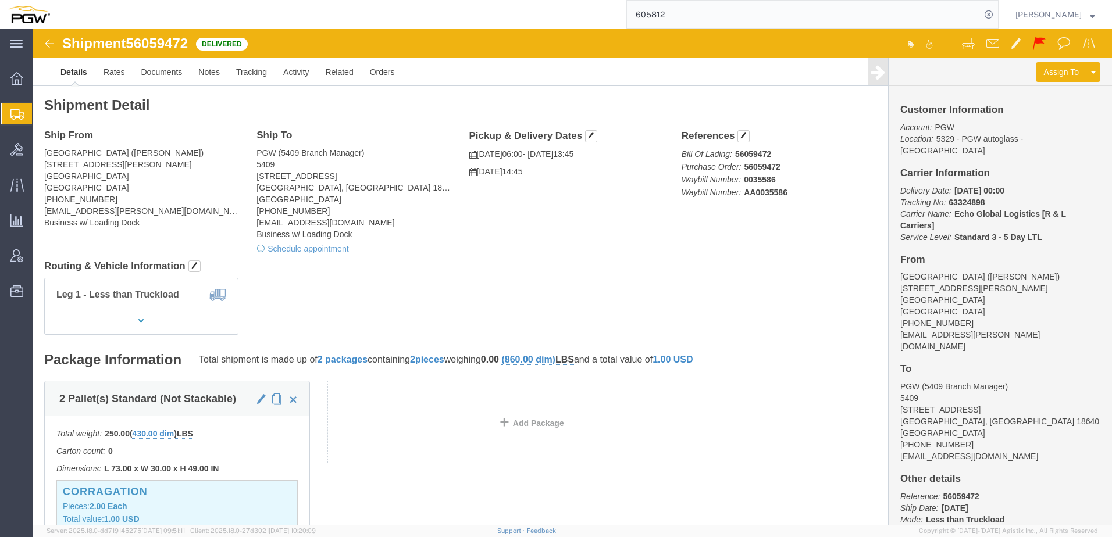
click div "Leg 1 - Less than Truckload"
drag, startPoint x: 97, startPoint y: 18, endPoint x: 158, endPoint y: 10, distance: 61.5
click span "56059472"
copy span "56059472"
drag, startPoint x: 703, startPoint y: 11, endPoint x: 199, endPoint y: 1, distance: 503.6
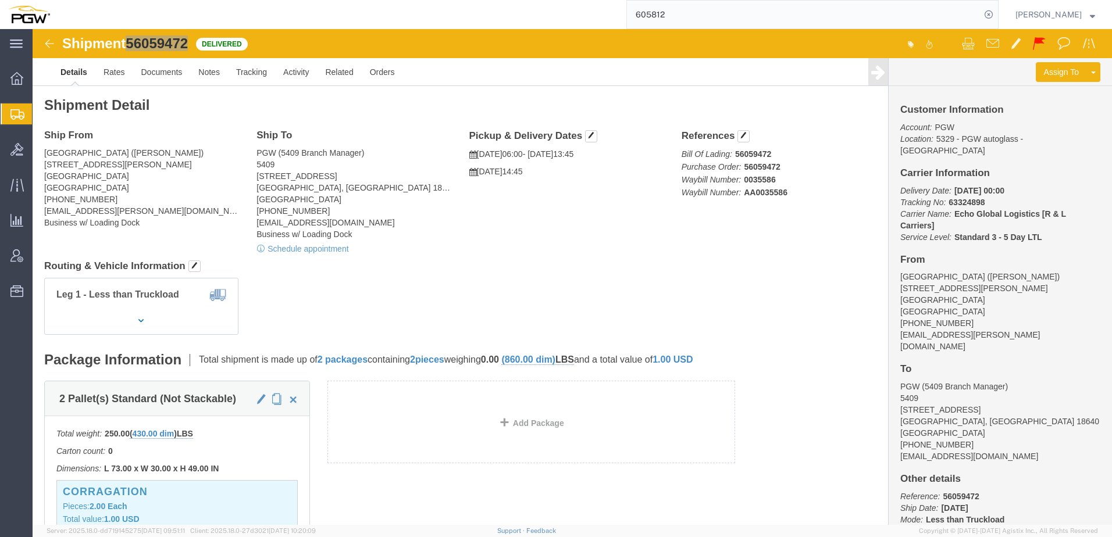
click at [687, 10] on input "605812" at bounding box center [803, 15] width 353 height 28
drag, startPoint x: 897, startPoint y: 12, endPoint x: 476, endPoint y: -2, distance: 421.1
click at [476, 0] on html "main_menu Created with Sketch. Collapse Menu Overview Shipments Shipment Manage…" at bounding box center [556, 268] width 1112 height 537
paste input "56600169"
type input "56600169"
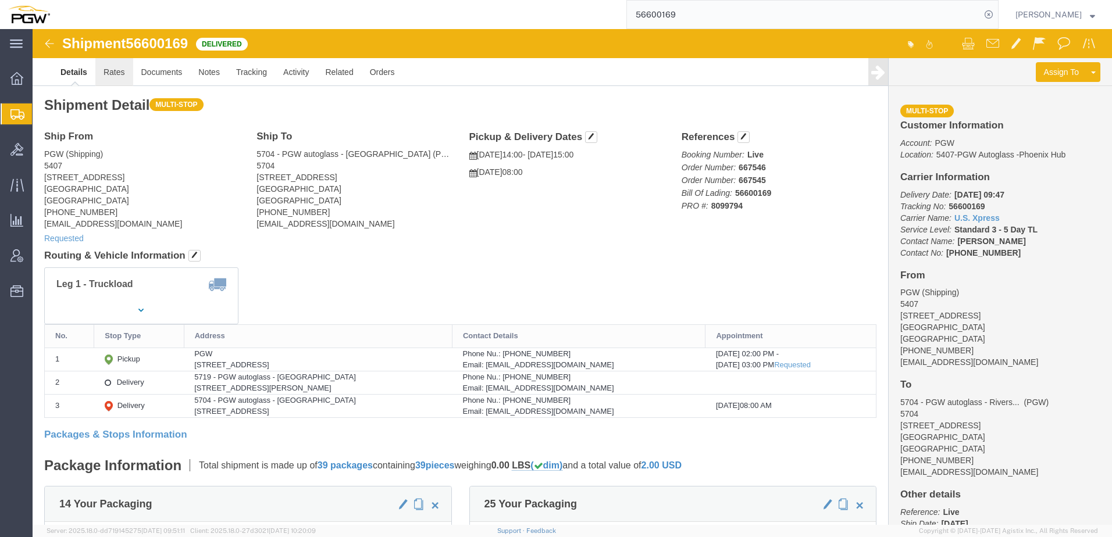
click link "Rates"
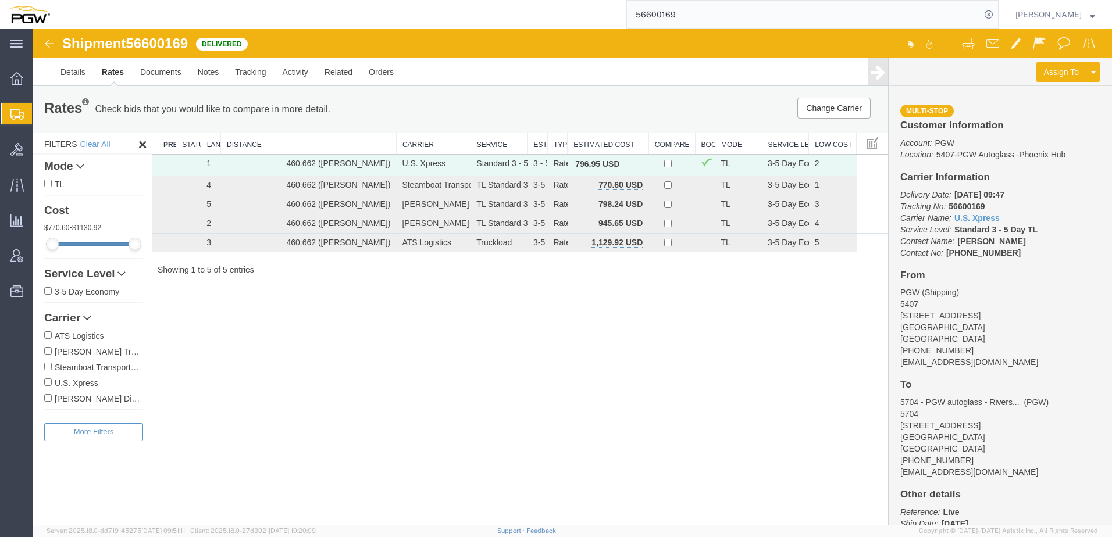
click at [0, 0] on span "Create Shipment" at bounding box center [0, 0] width 0 height 0
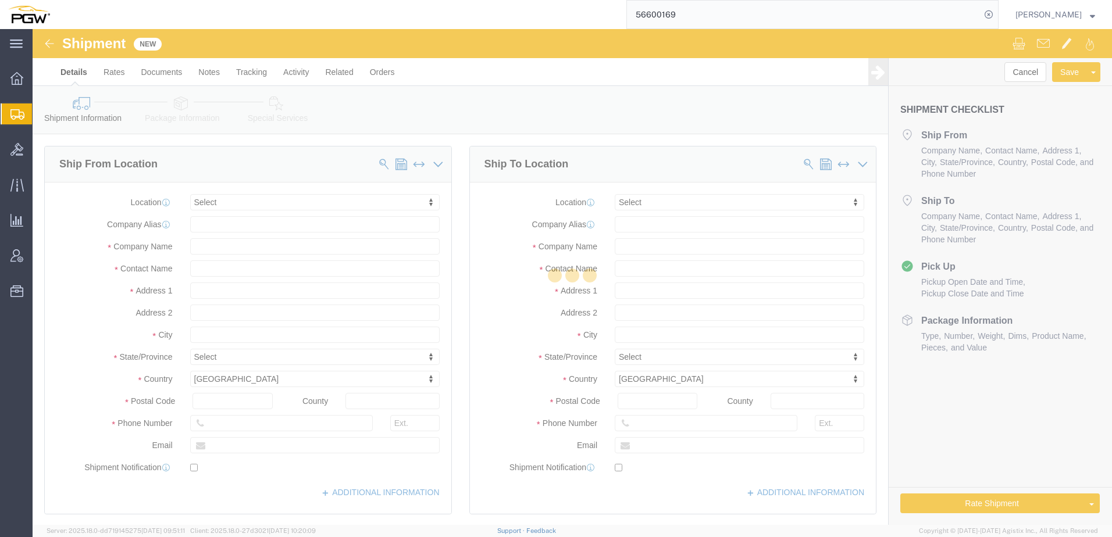
select select
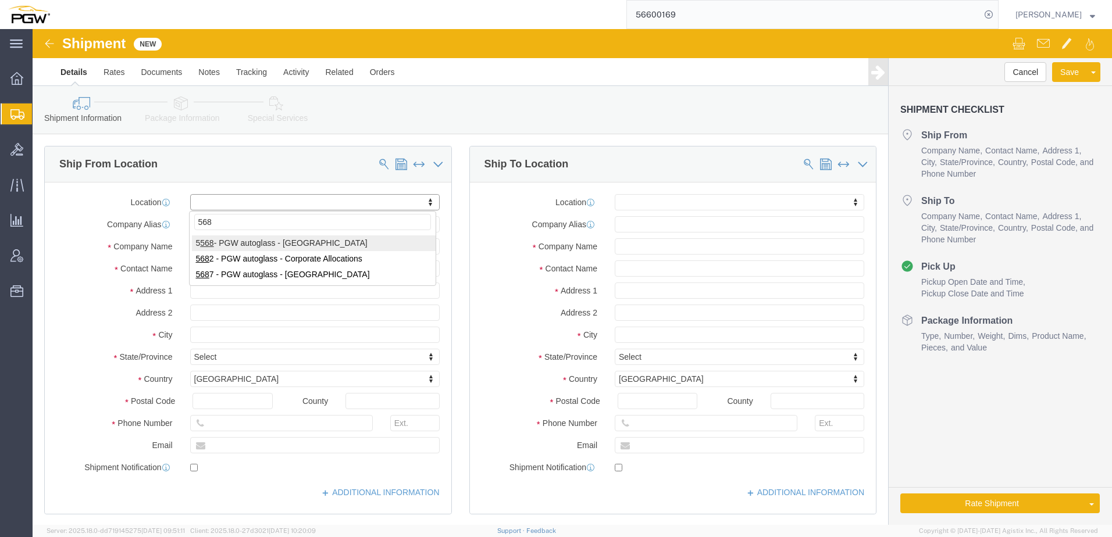
type input "5687"
select select "28451"
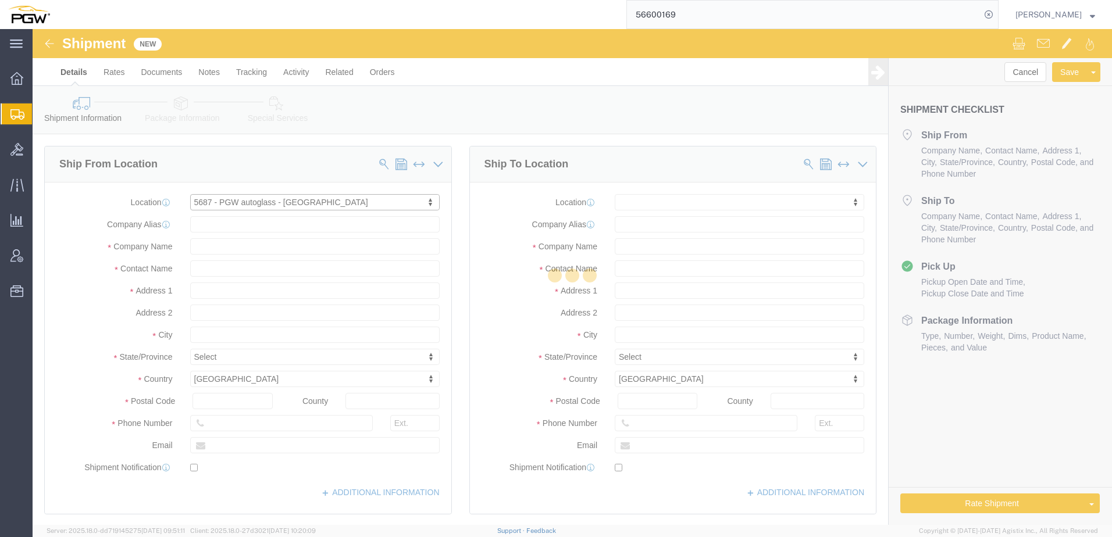
select select "DE"
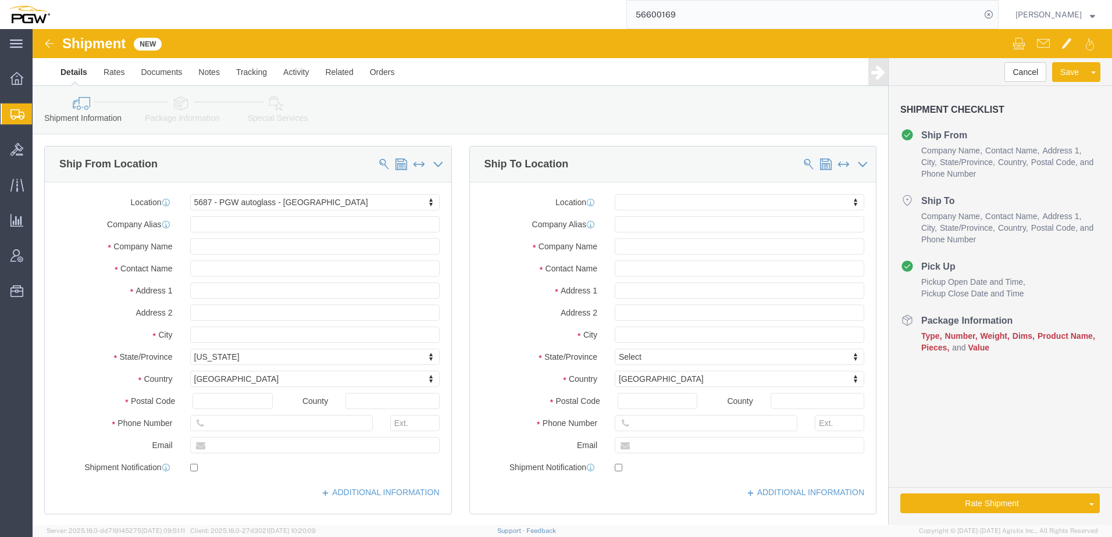
click div "Location My Profile Location 5303 - PGW autoglass - Corporate 5329 - PGW autogl…"
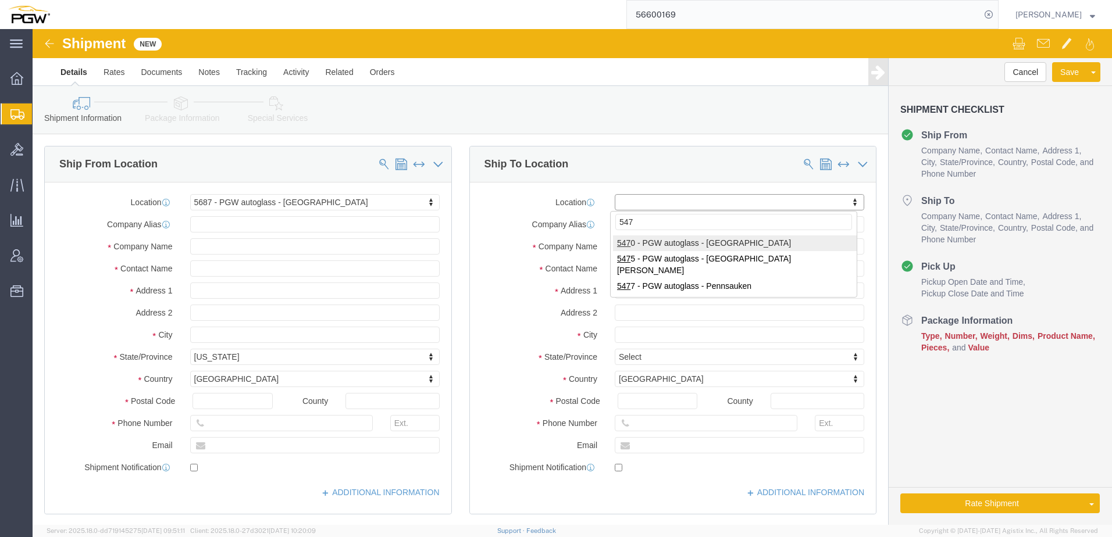
type input "5477"
select select "28313"
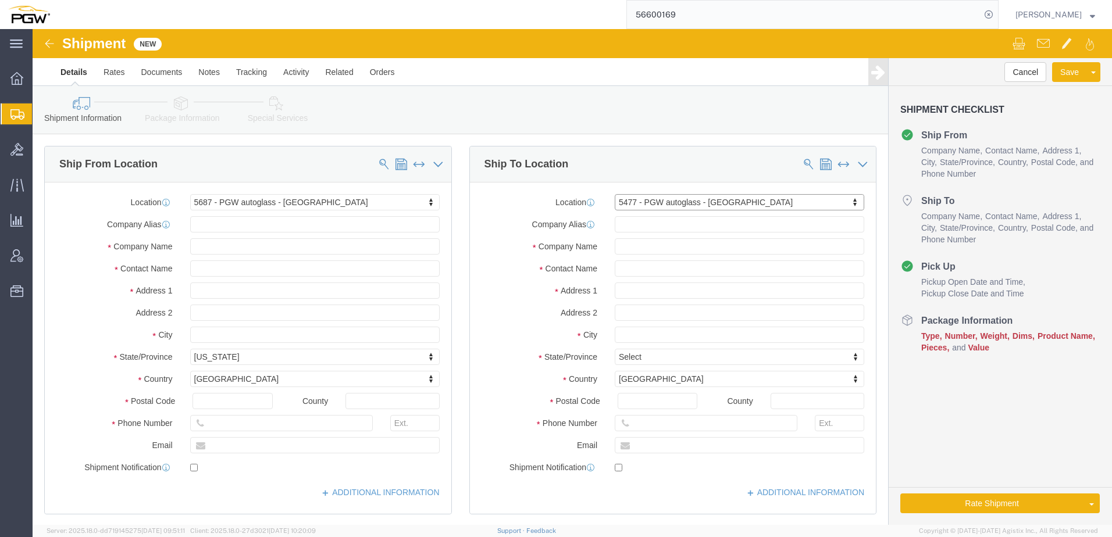
select select "NJ"
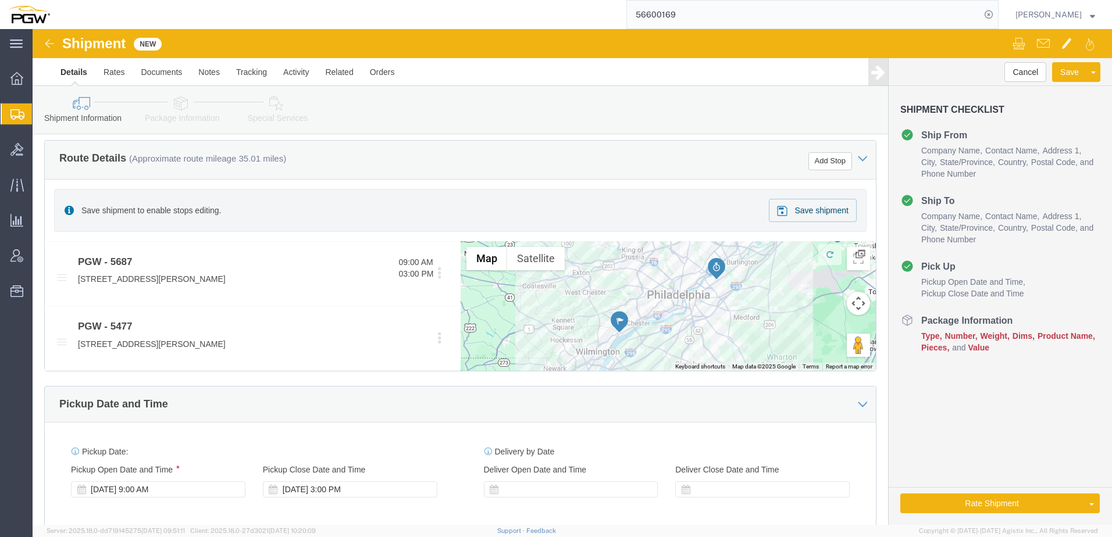
scroll to position [407, 0]
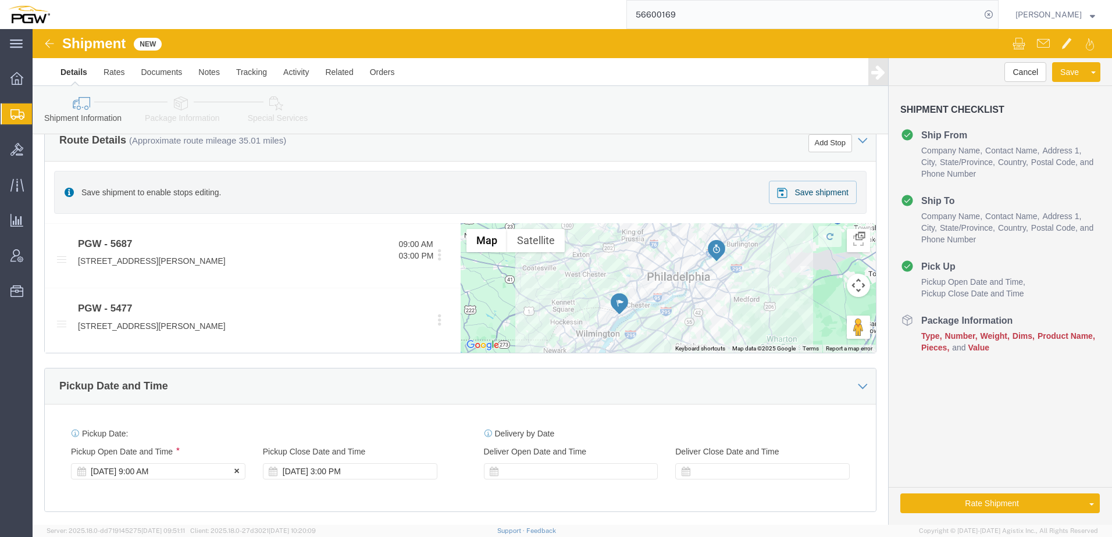
click div "[DATE] 9:00 AM"
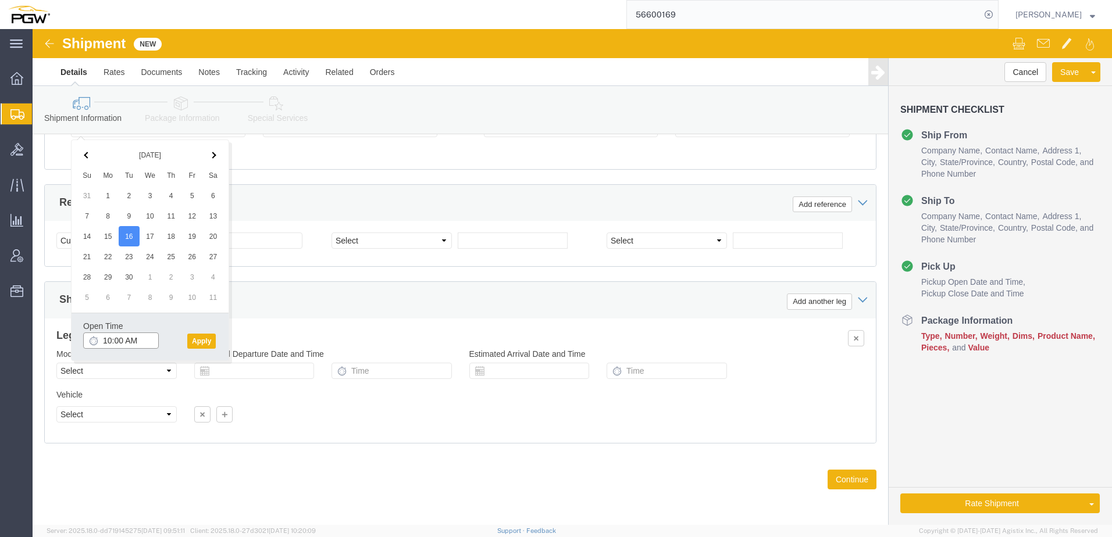
click input "10:00 AM"
type input "8:00 AM"
click div "Open Time 8:00 AM [DATE] 10:00 AM - [DATE] 10:00 AM Cancel Apply"
click button "Apply"
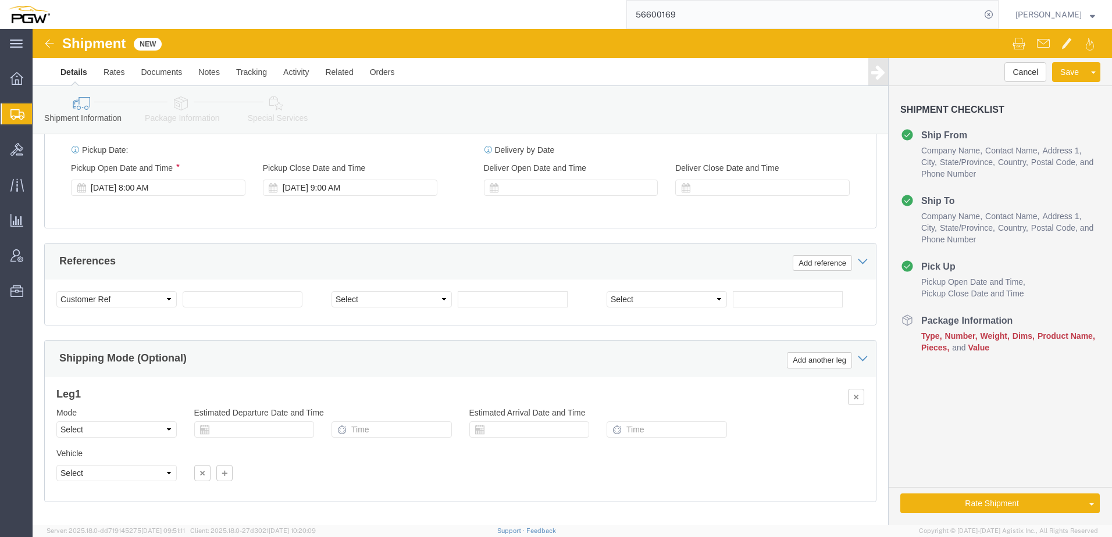
scroll to position [691, 0]
click button "Save"
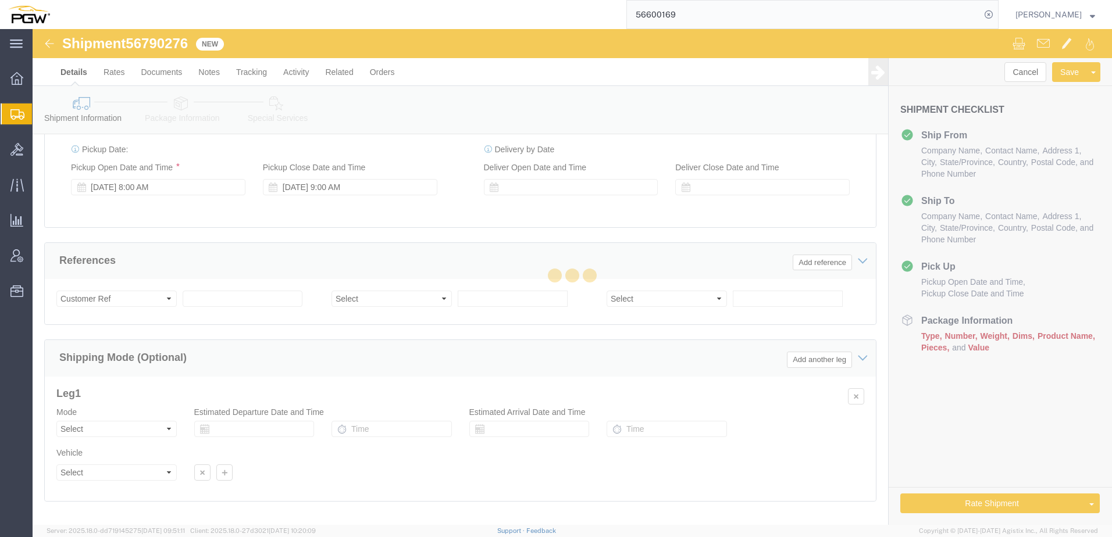
select select "28451"
select select "28313"
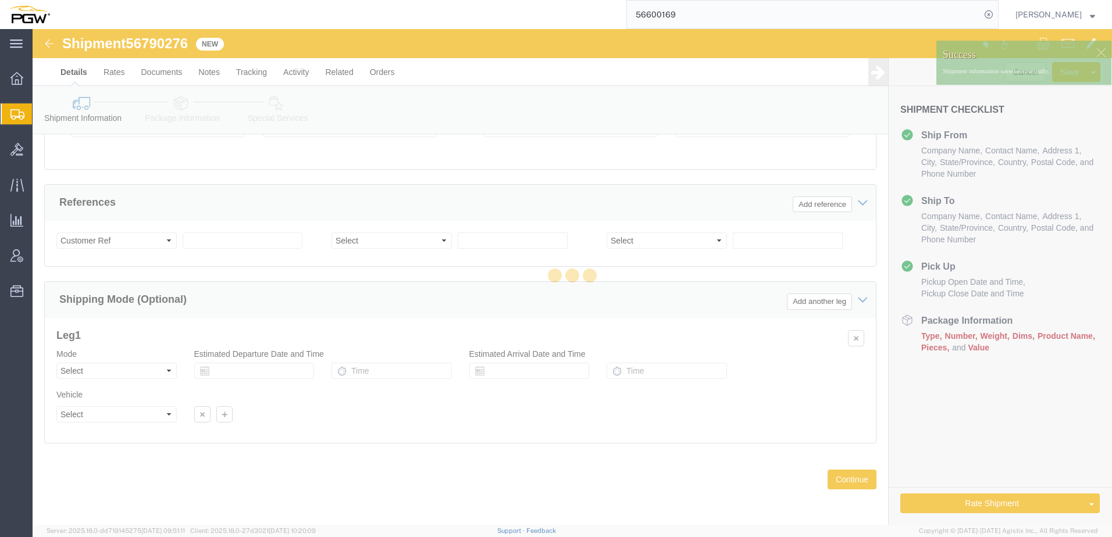
scroll to position [688, 0]
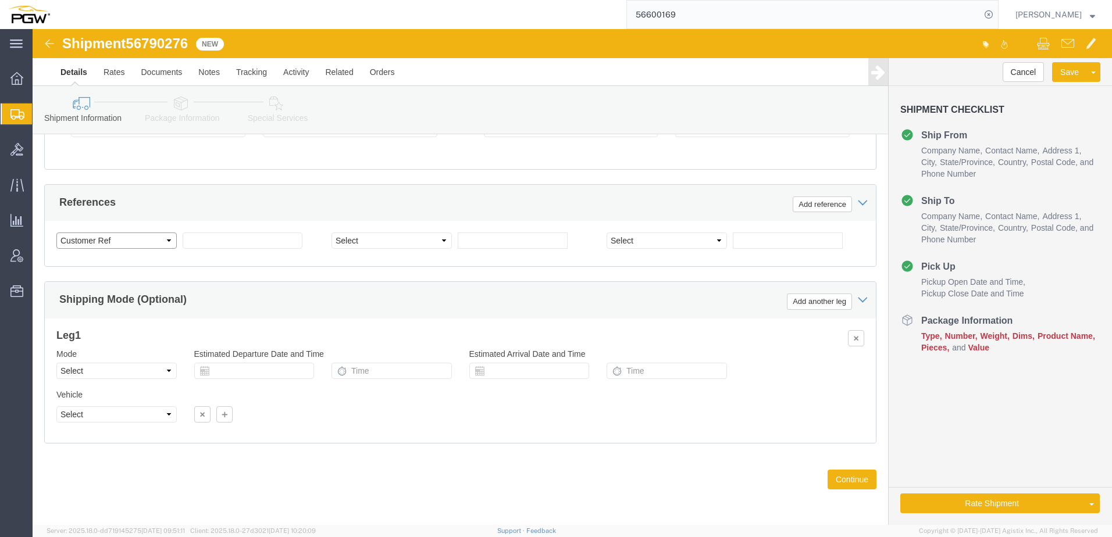
click select "Select Account Type Activity ID Airline Appointment Number ASN Batch Request # …"
select select "BOL"
click select "Select Account Type Activity ID Airline Appointment Number ASN Batch Request # …"
drag, startPoint x: 100, startPoint y: 9, endPoint x: 160, endPoint y: 15, distance: 60.2
click div "Shipment 56790276 New"
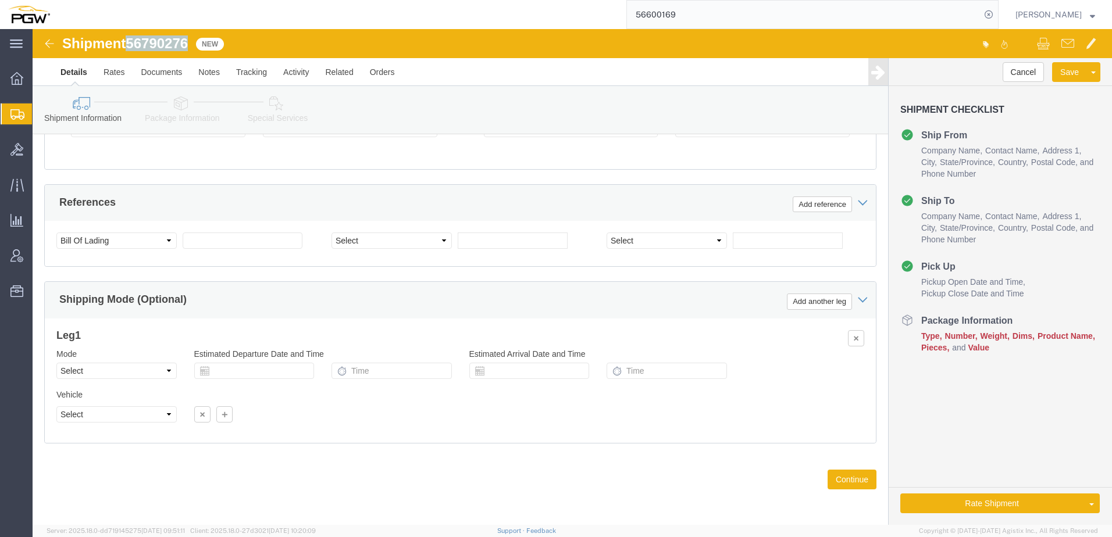
copy span "56790276"
click input "text"
paste input "56790276"
type input "56790276"
click select "Select Air Less than Truckload Multi-Leg Ocean Freight Rail Small Parcel Truckl…"
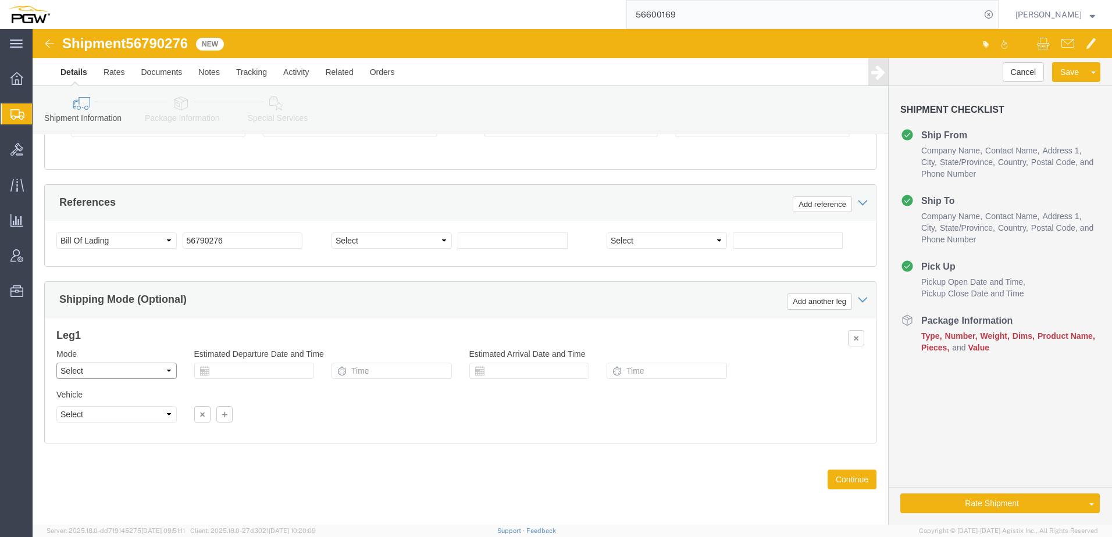
select select "TL"
click select "Select Air Less than Truckload Multi-Leg Ocean Freight Rail Small Parcel Truckl…"
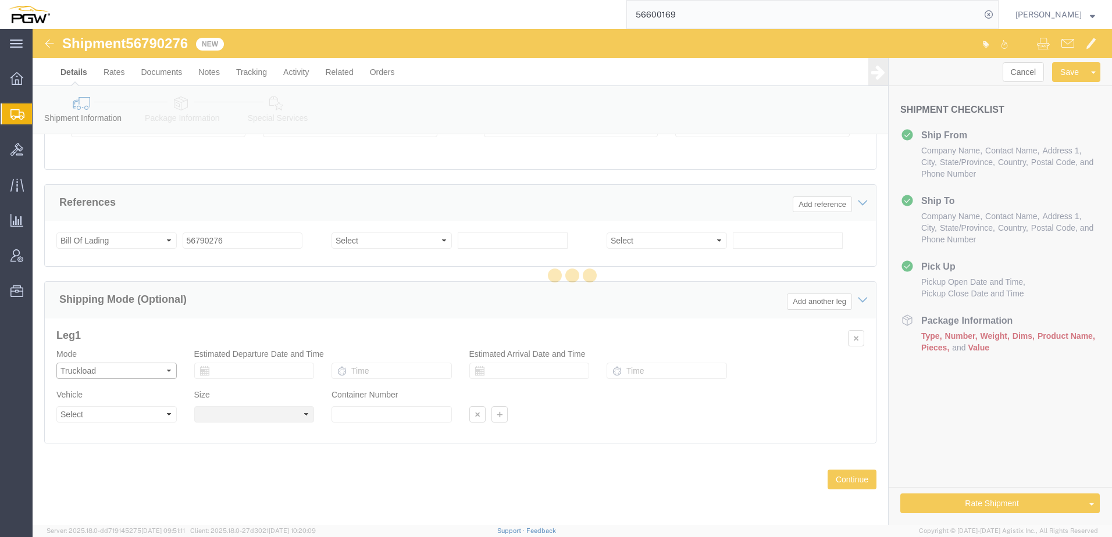
select select
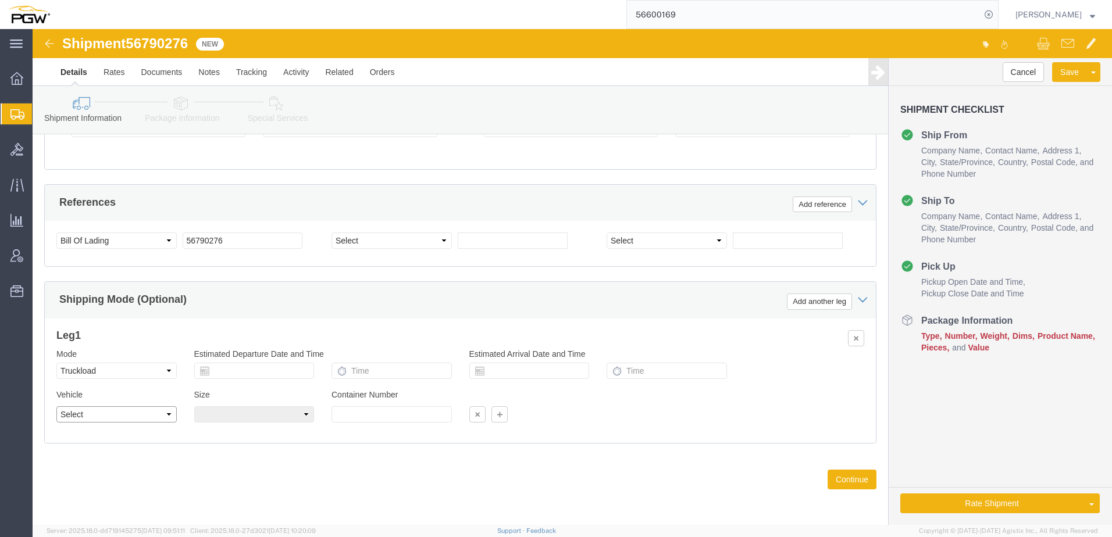
click select "Select 1-Ton (PSS) 10 Wheel 10 Yard Dump Truck 20 Yard Dump Truck Bobtail Botto…"
select select "STDV"
click select "Select 1-Ton (PSS) 10 Wheel 10 Yard Dump Truck 20 Yard Dump Truck Bobtail Botto…"
click select "Select 53 Feet 20 Feet 35 Feet 48 Feet"
select select "53FT"
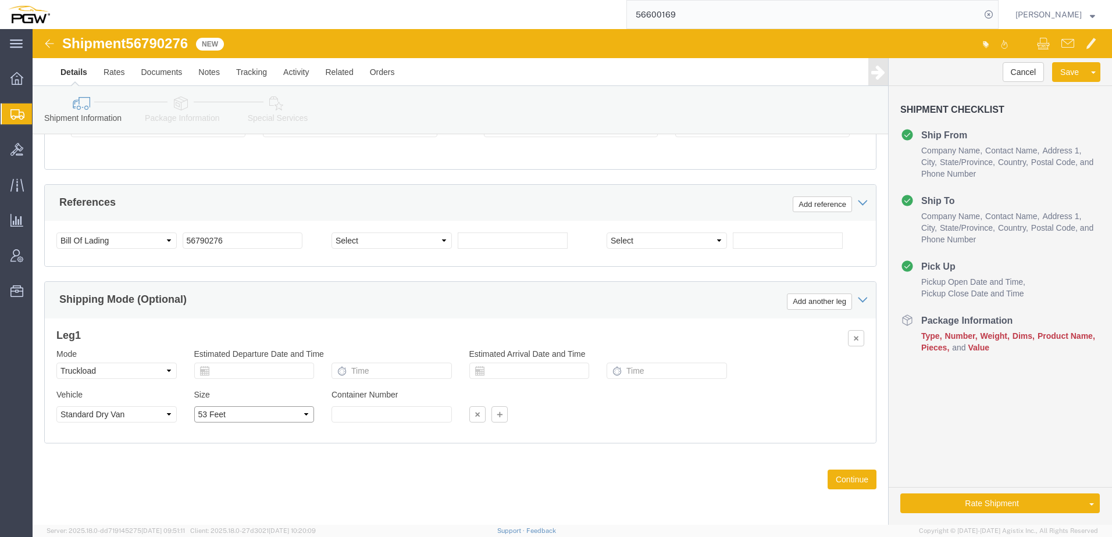
click select "Select 53 Feet 20 Feet 35 Feet 48 Feet"
click icon
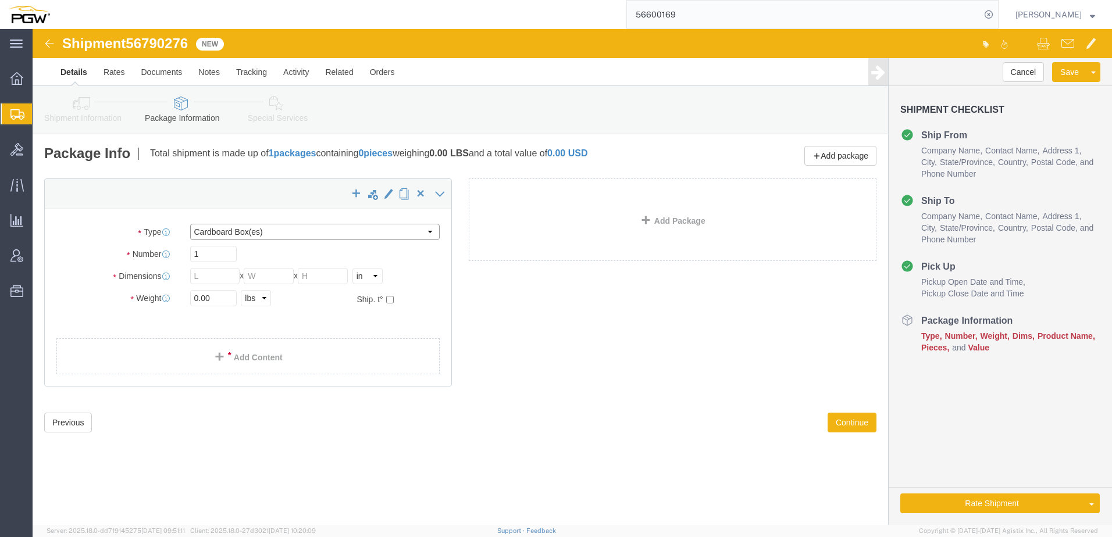
click select "Select Bale(s) Basket(s) Bolt(s) Bottle(s) Buckets Bulk Bundle(s) Can(s) Cardbo…"
select select "YRPK"
click select "Select Bale(s) Basket(s) Bolt(s) Bottle(s) Buckets Bulk Bundle(s) Can(s) Cardbo…"
drag, startPoint x: 185, startPoint y: 226, endPoint x: 28, endPoint y: 227, distance: 157.0
click div "Number 1"
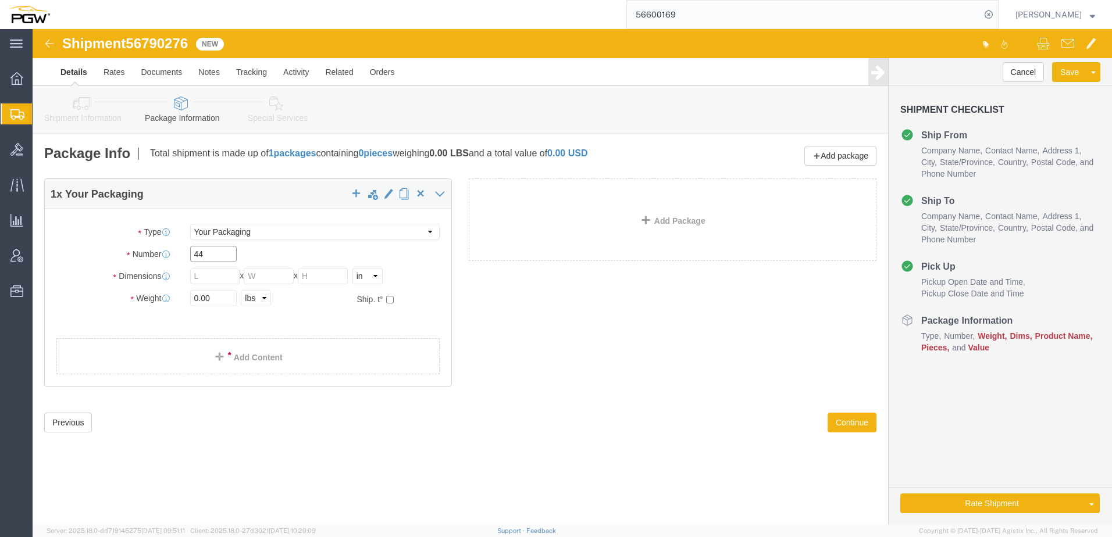
type input "44"
type input "43"
type input "30"
type input "49"
drag, startPoint x: 167, startPoint y: 267, endPoint x: 94, endPoint y: 267, distance: 72.7
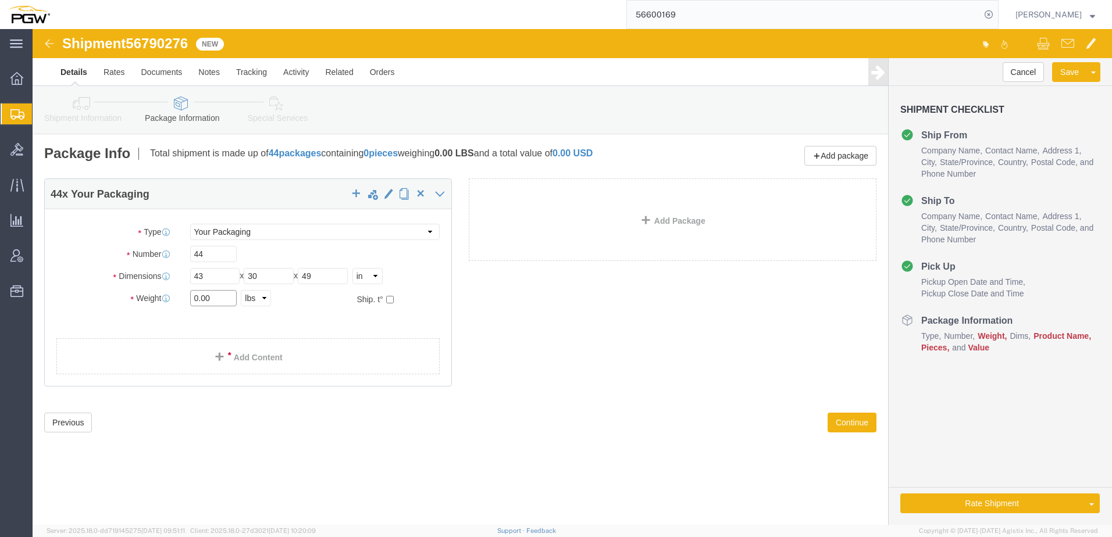
click div "Weight 0.00 Select kgs lbs Ship. t°"
type input "44000.00"
click link "Add Content"
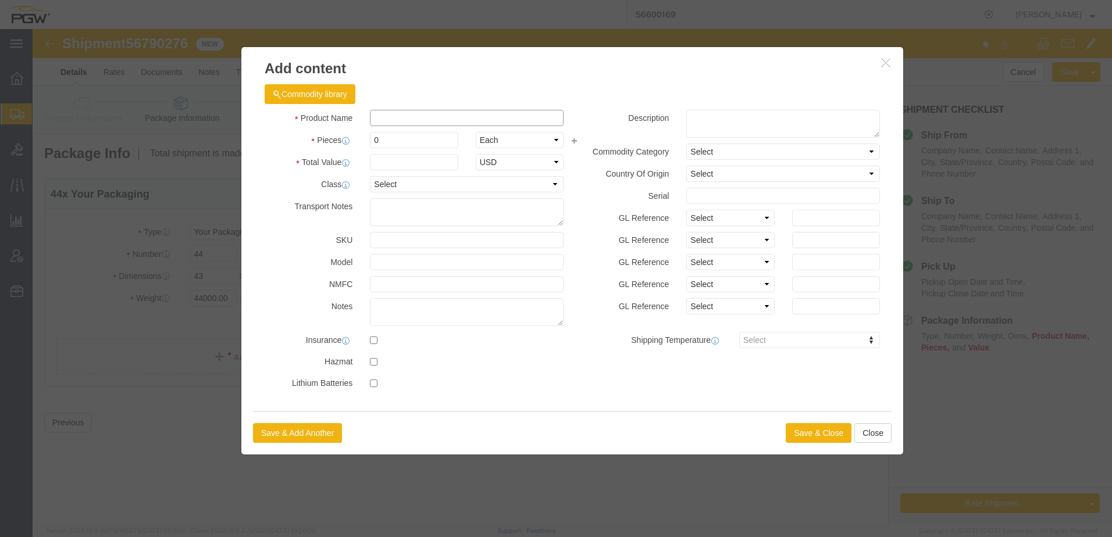
click input "text"
type input "Auto Glass"
type input "1.00"
type input "86630-08"
drag, startPoint x: 364, startPoint y: 112, endPoint x: 212, endPoint y: 105, distance: 152.5
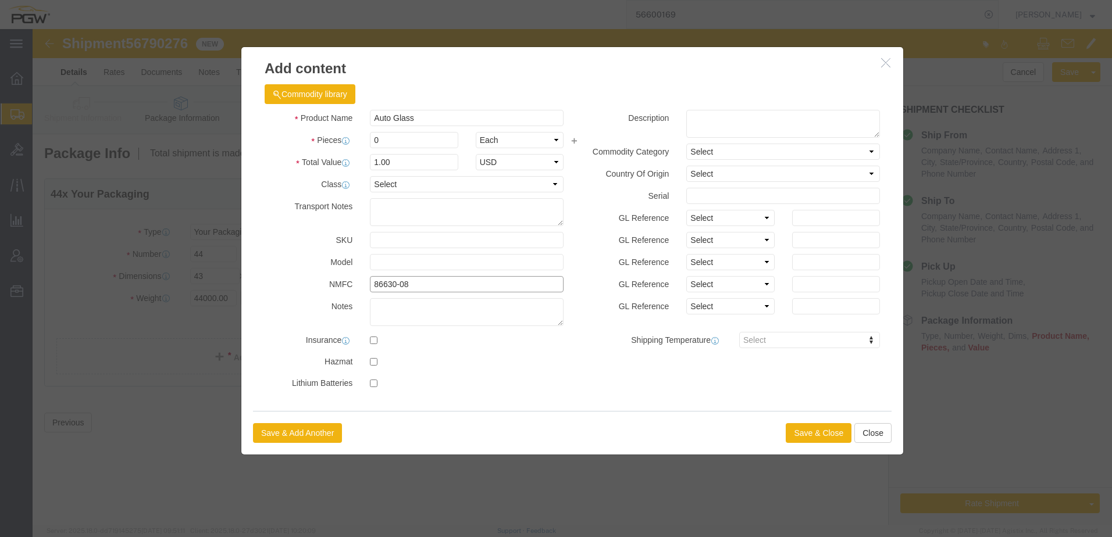
drag, startPoint x: 420, startPoint y: 253, endPoint x: 312, endPoint y: 246, distance: 107.8
click div "Product Name Auto Glass Pieces 0 Select Bag Barrels 100Board Feet Bottle Box Bl…"
drag, startPoint x: 376, startPoint y: 116, endPoint x: 295, endPoint y: 113, distance: 80.9
click div "Pieces 0 Select Bag Barrels 100Board Feet Bottle Box Blister Pack Carats Can Ca…"
type input "44.00"
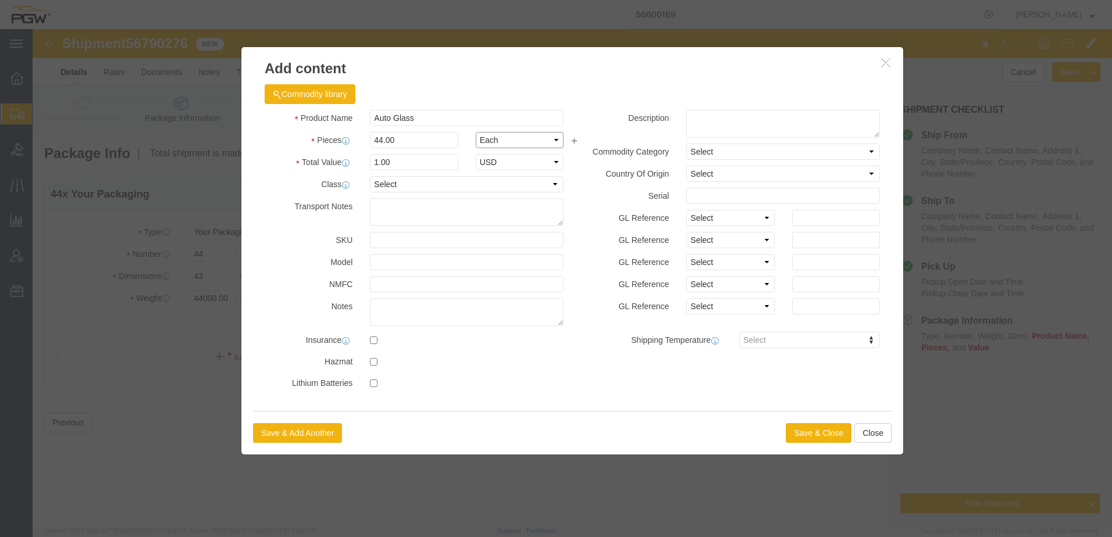
type input "44"
type input "1.00"
select select "USD"
click button "Save & Close"
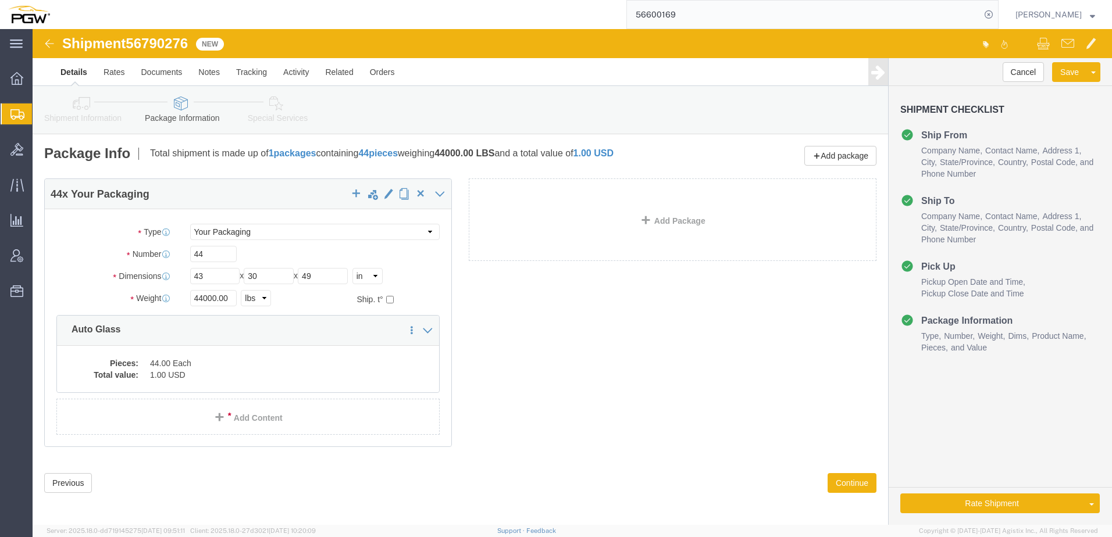
click icon
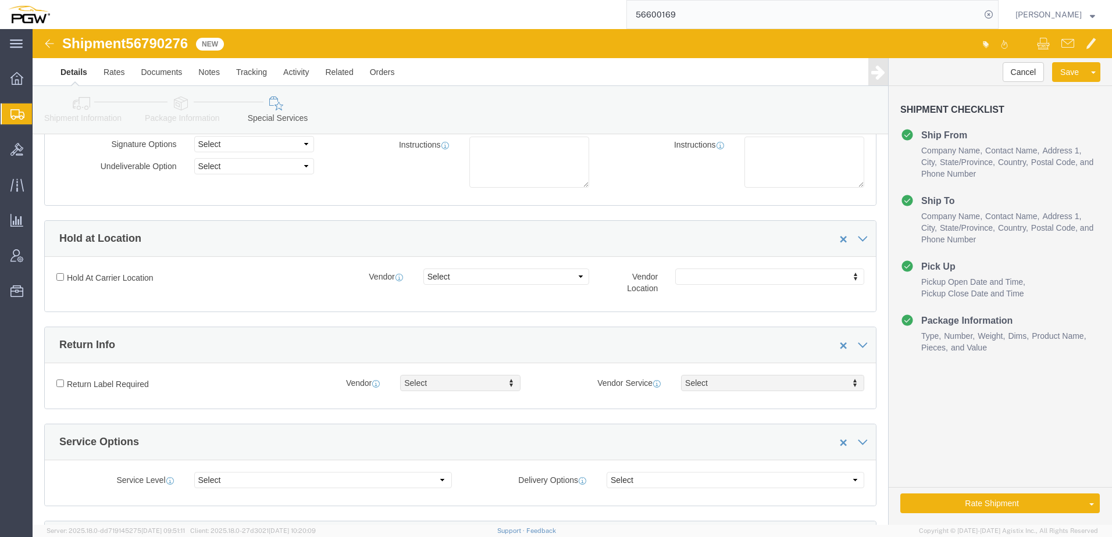
scroll to position [349, 0]
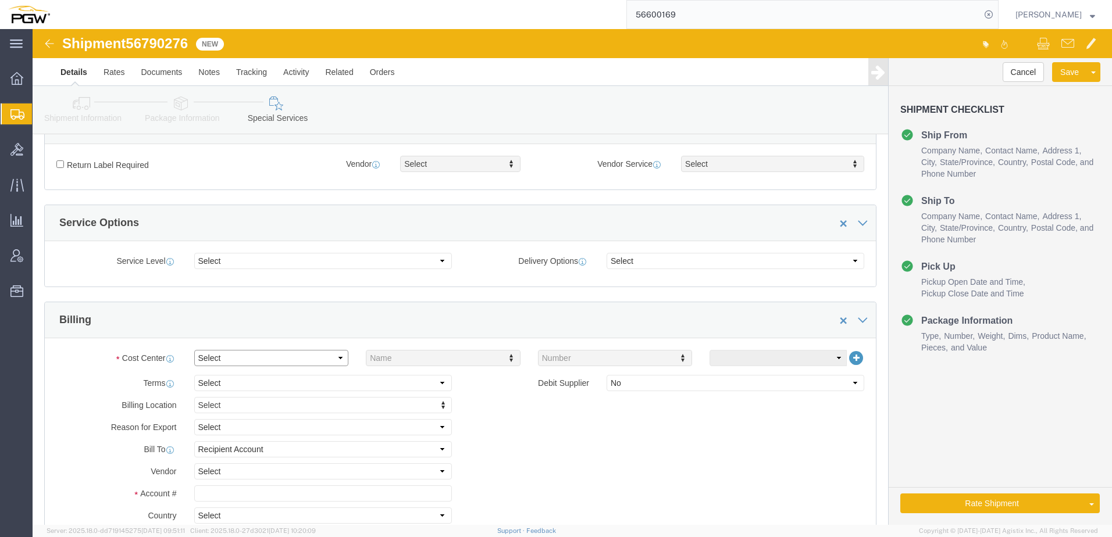
click select "Select Buyer Cost Center Department Operations Number Order Number Sales Person"
select select "COSTCENTER"
click select "Select Buyer Cost Center Department Operations Number Order Number Sales Person"
type input "5477"
click input "text"
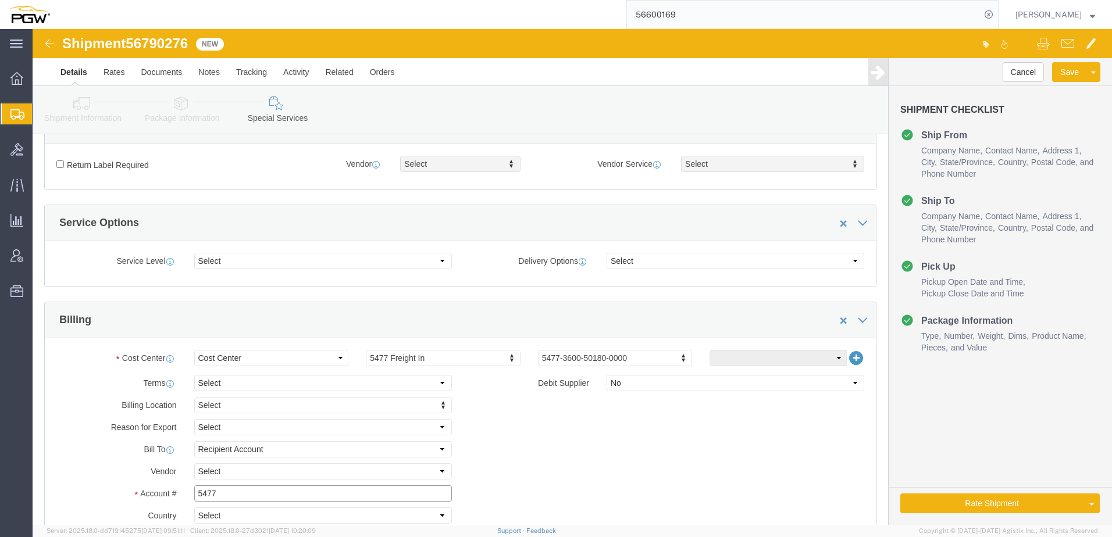
type input "5477"
click link "Shipment Information"
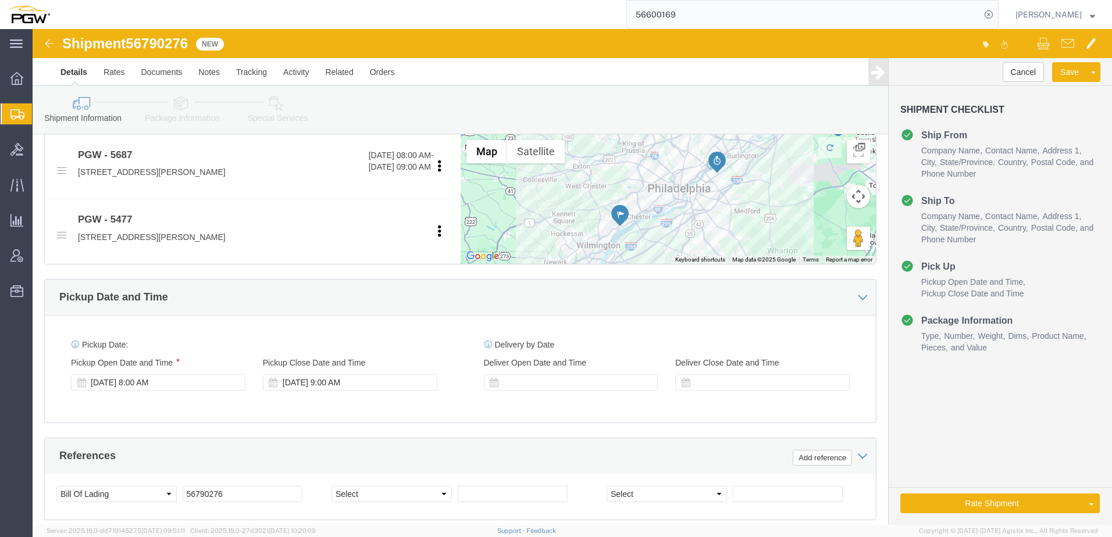
scroll to position [581, 0]
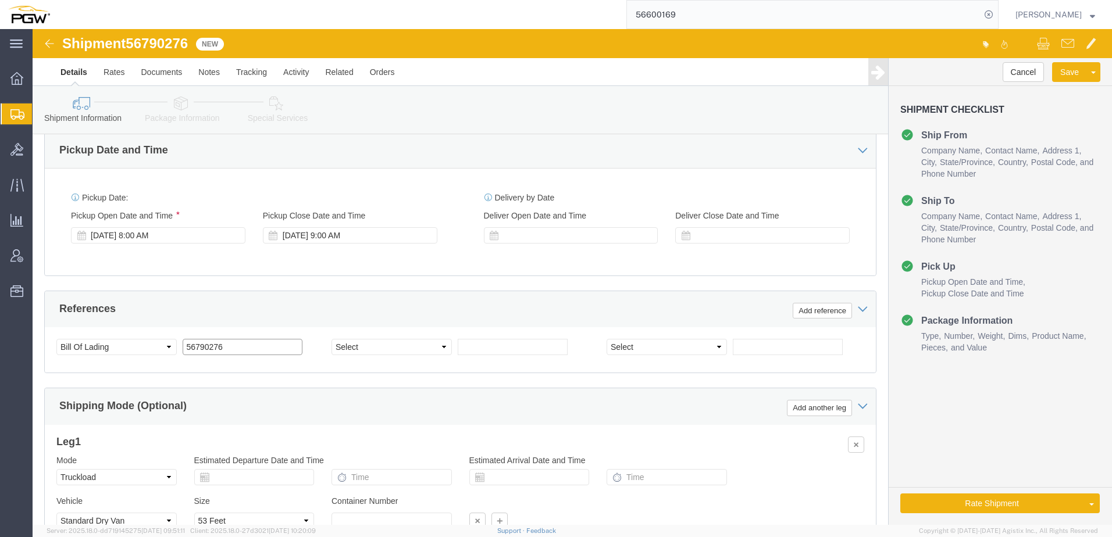
drag, startPoint x: 212, startPoint y: 313, endPoint x: -50, endPoint y: 314, distance: 262.2
click html "Shipment 56790276 New Details Rates Documents Notes Tracking Activity Related O…"
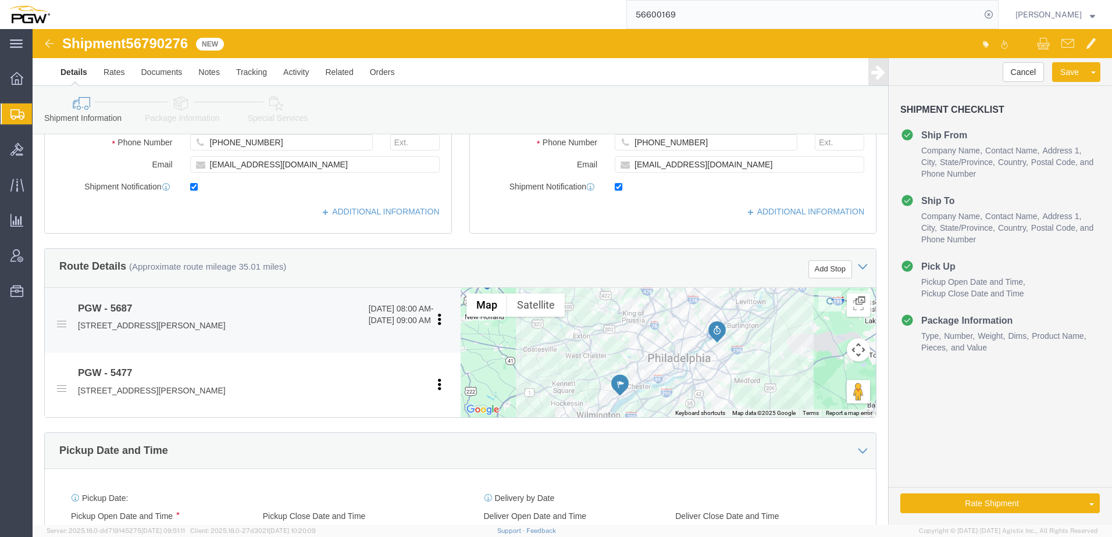
scroll to position [0, 0]
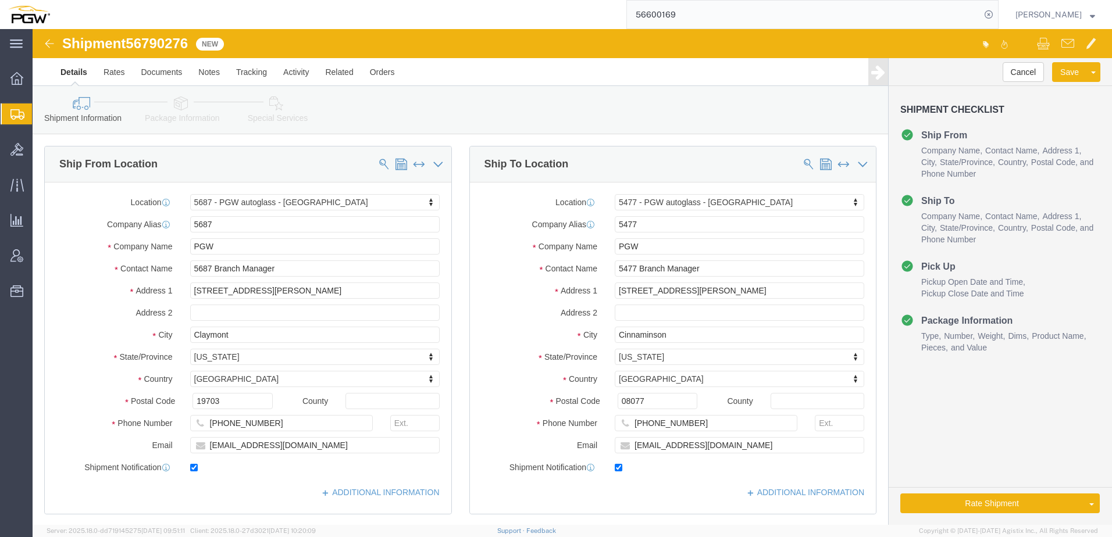
click icon
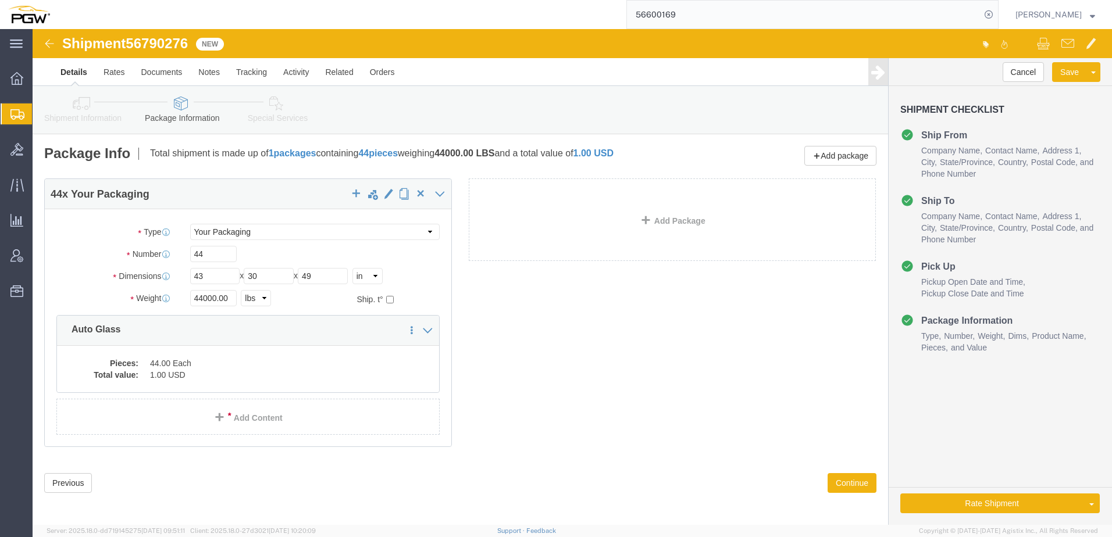
click icon
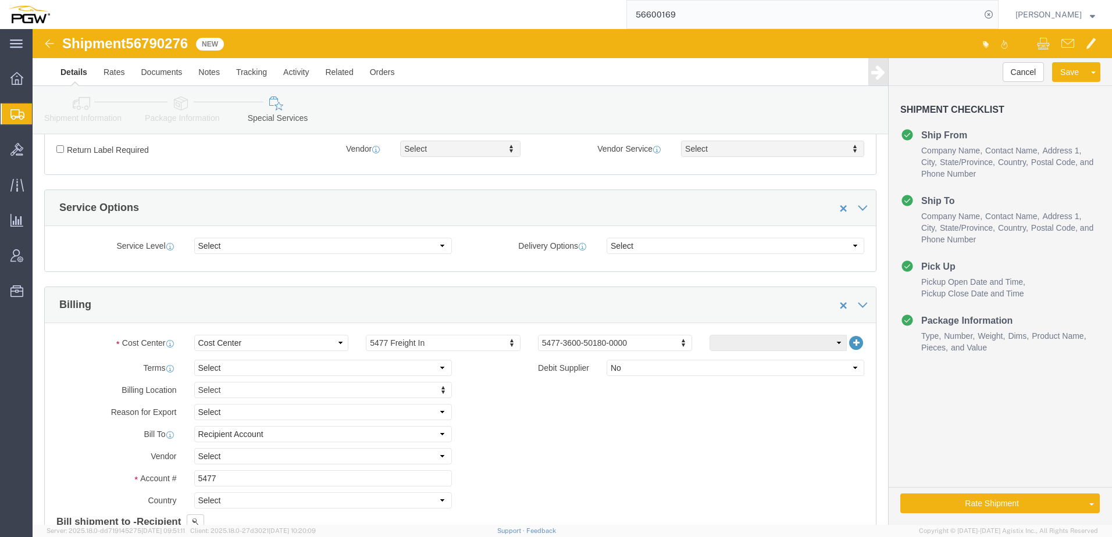
scroll to position [523, 0]
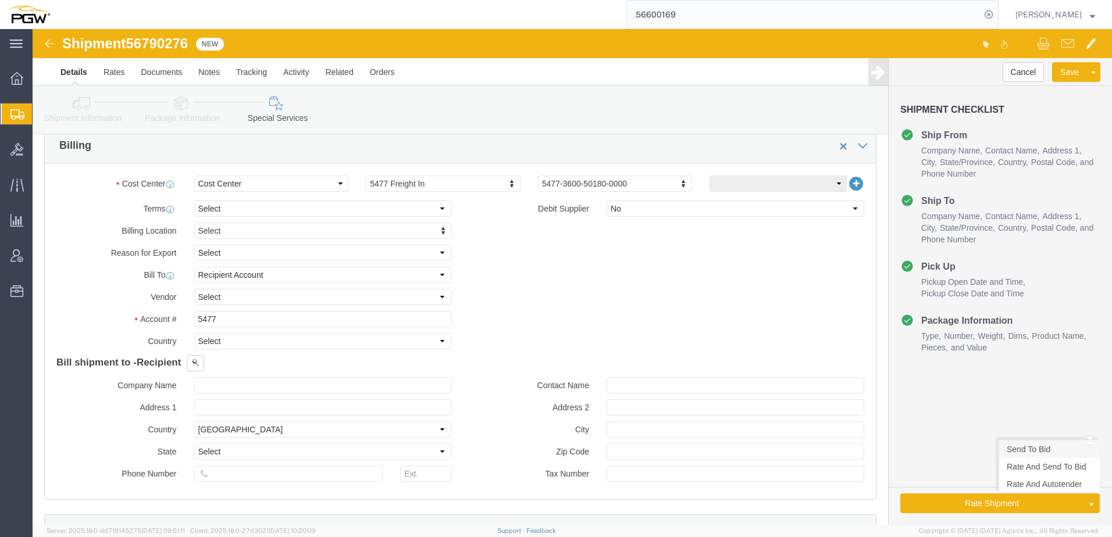
click link "Send To Bid"
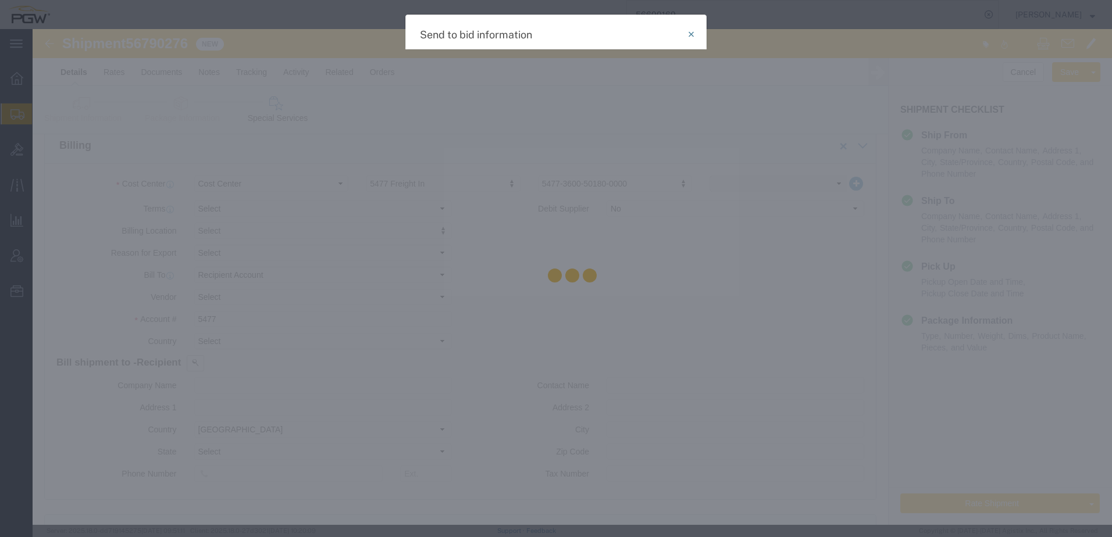
select select "TL"
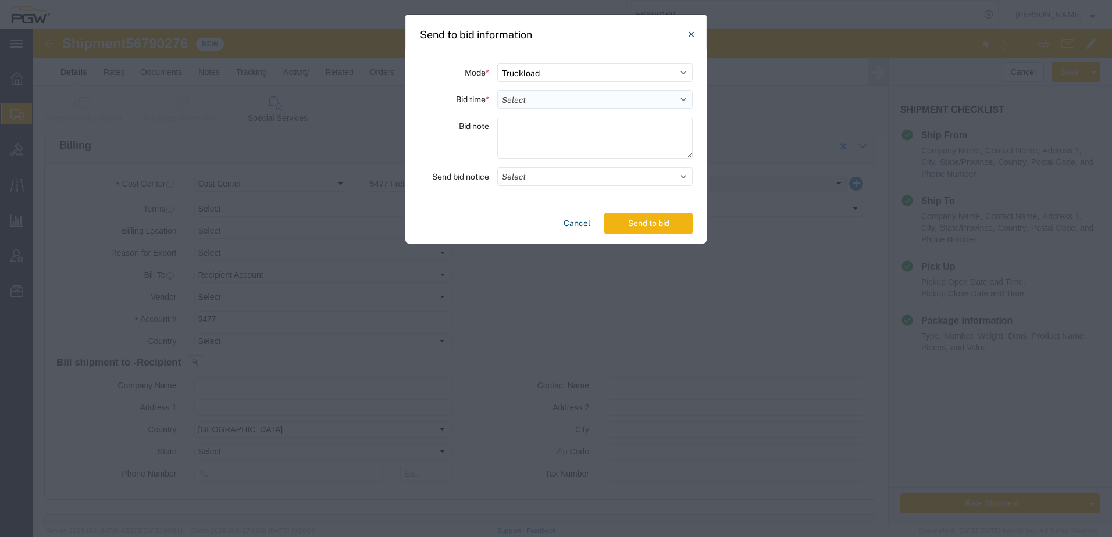
click at [588, 101] on select "Select 30 Min (Rush) 1 Hour (Rush) 2 Hours (Rush) 4 Hours (Rush) 8 Hours (Rush)…" at bounding box center [594, 99] width 195 height 19
select select "24"
click at [497, 90] on select "Select 30 Min (Rush) 1 Hour (Rush) 2 Hours (Rush) 4 Hours (Rush) 8 Hours (Rush)…" at bounding box center [594, 99] width 195 height 19
click at [641, 220] on button "Send to bid" at bounding box center [648, 224] width 88 height 22
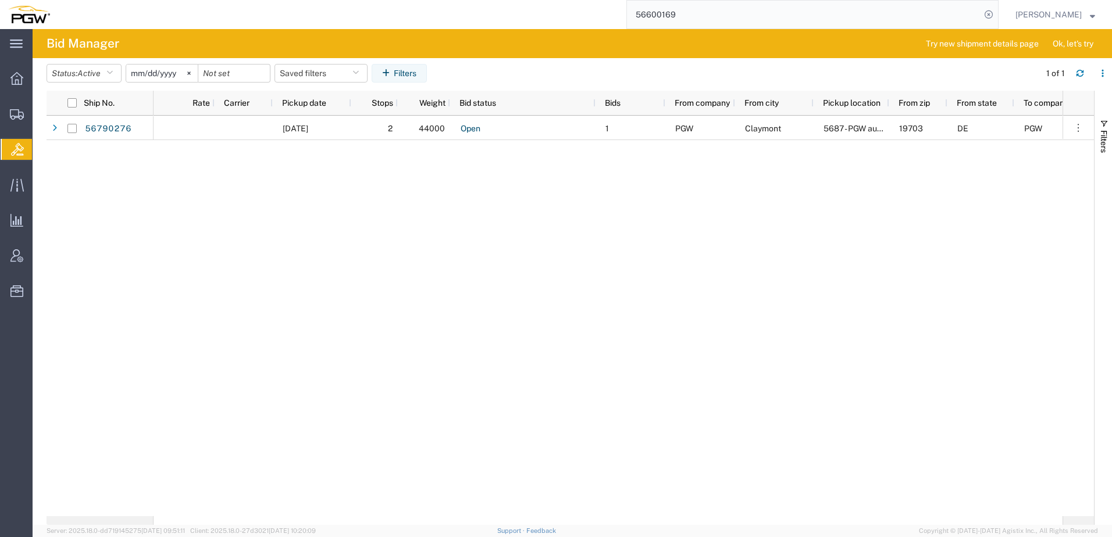
click at [398, 319] on div "[DATE] 2 44000 Open 1 PGW Claymont 5687 - PGW autoglass - [GEOGRAPHIC_DATA] 197…" at bounding box center [607, 316] width 909 height 401
